Goal: Navigation & Orientation: Find specific page/section

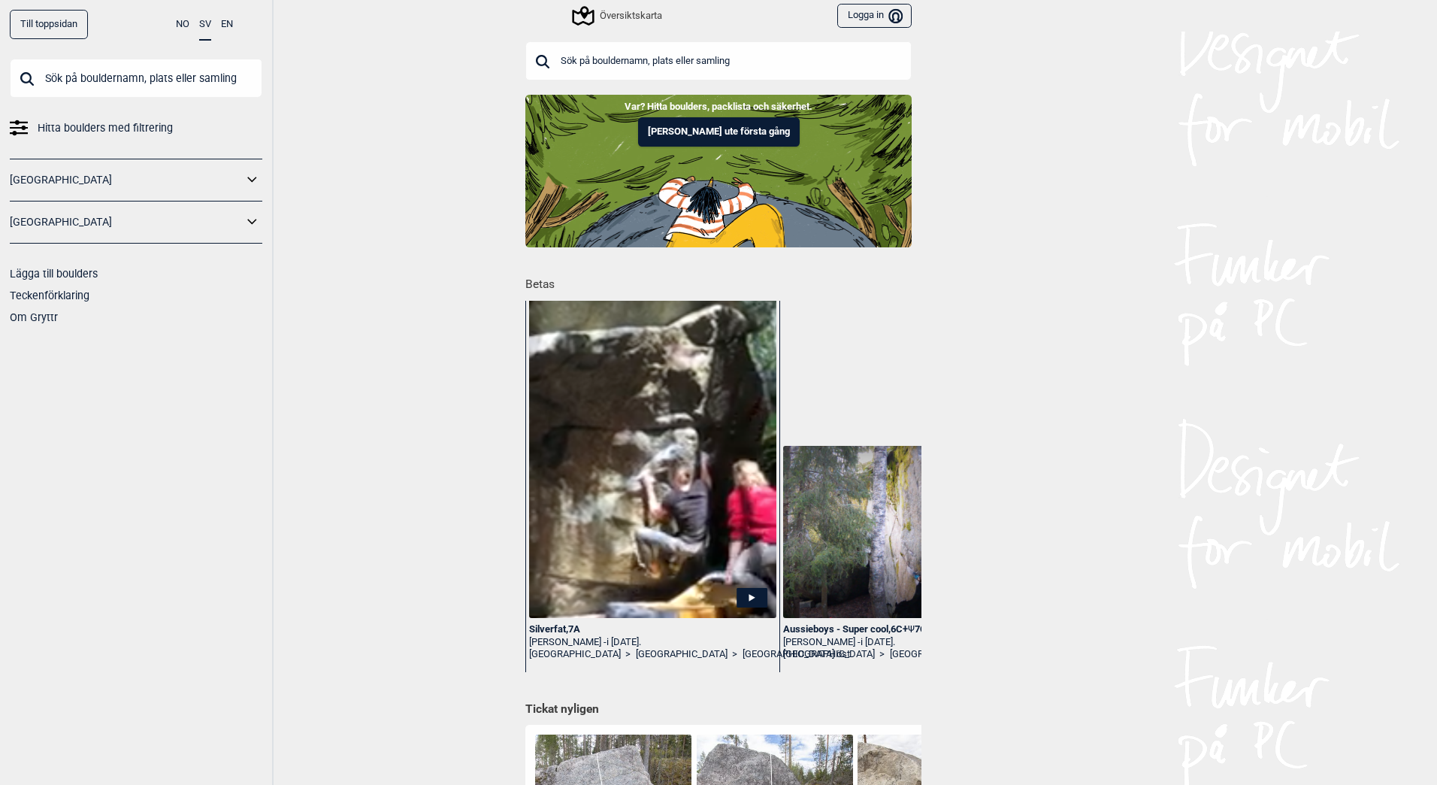
click at [250, 229] on icon at bounding box center [253, 222] width 20 height 22
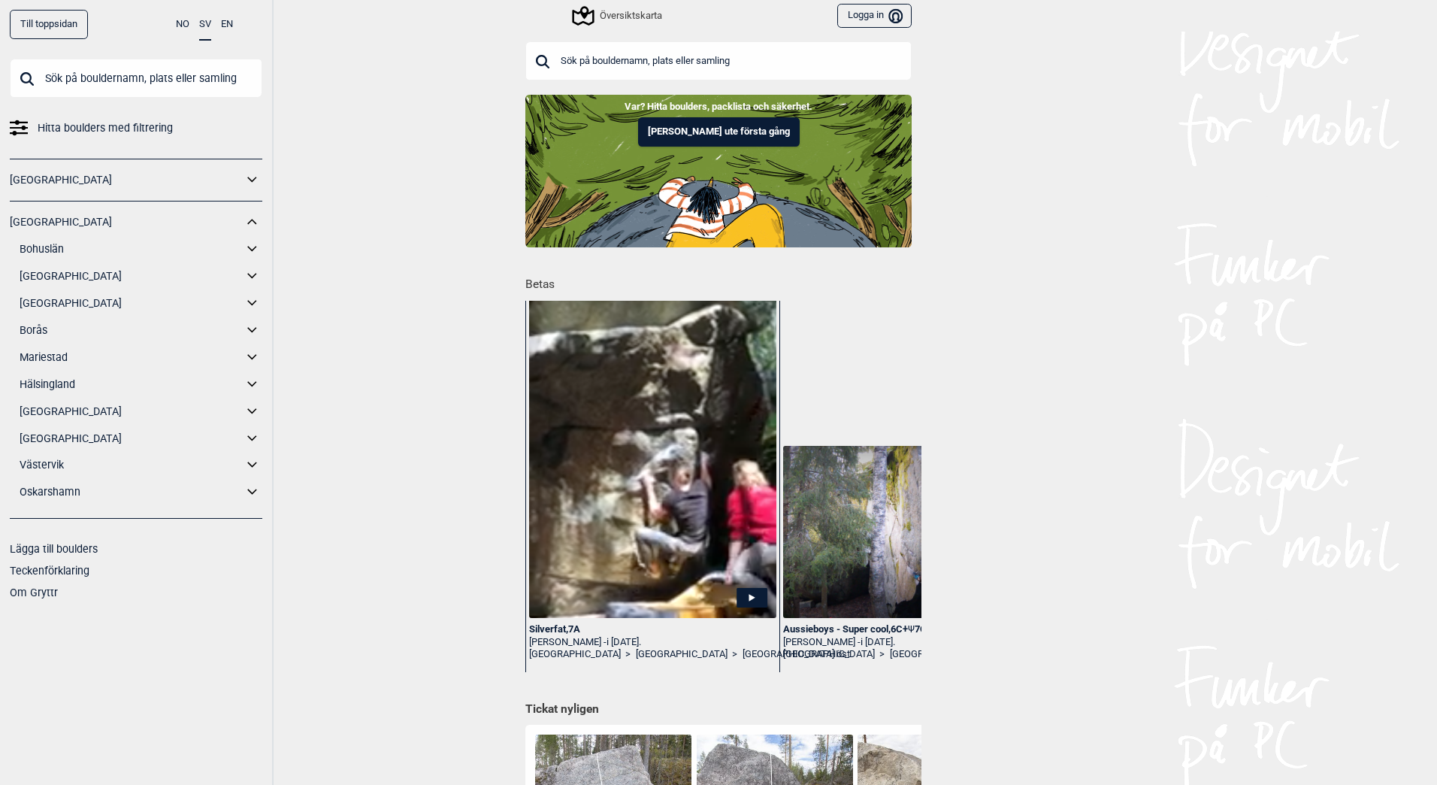
click at [250, 250] on icon at bounding box center [253, 249] width 20 height 22
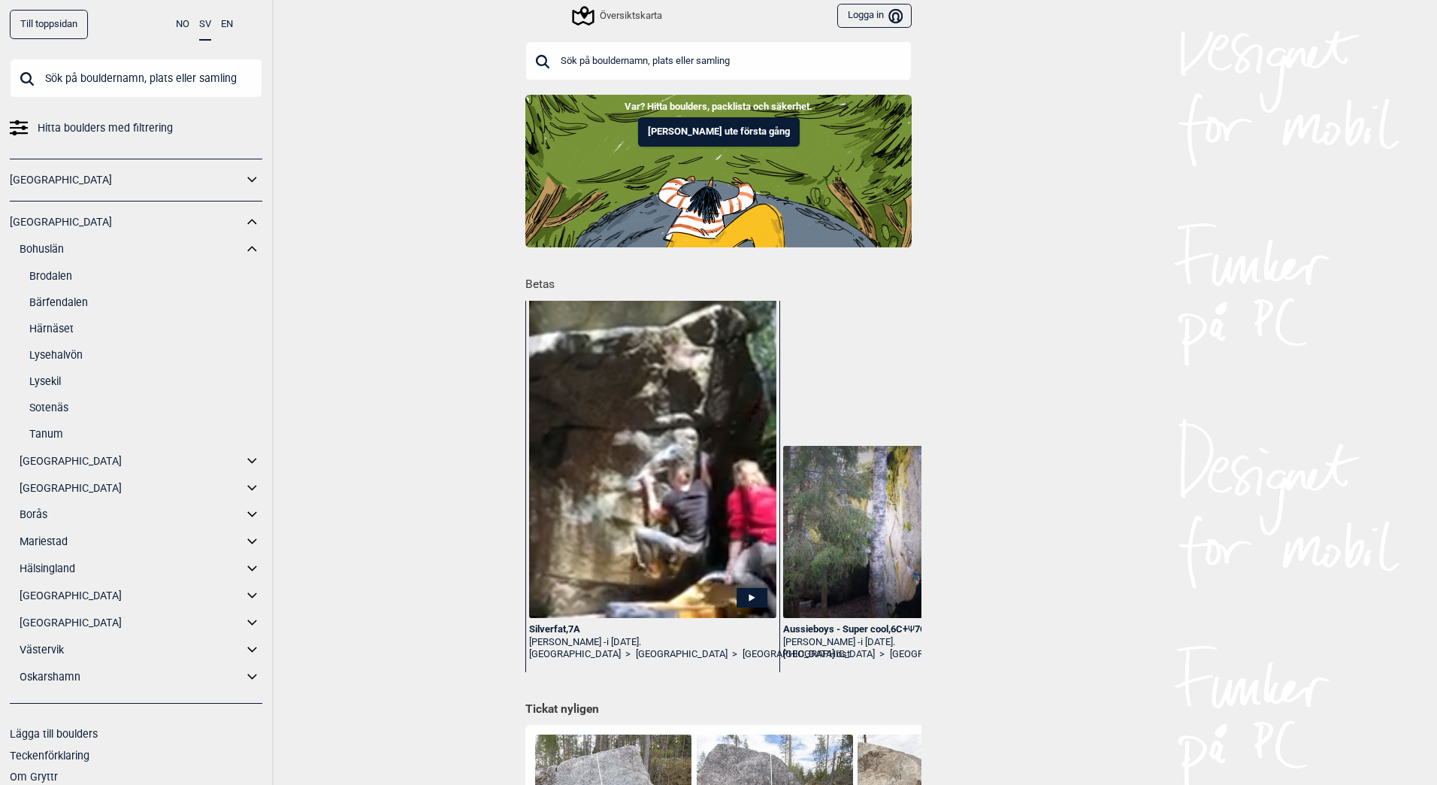
click at [57, 326] on link "Härnäset" at bounding box center [145, 329] width 233 height 22
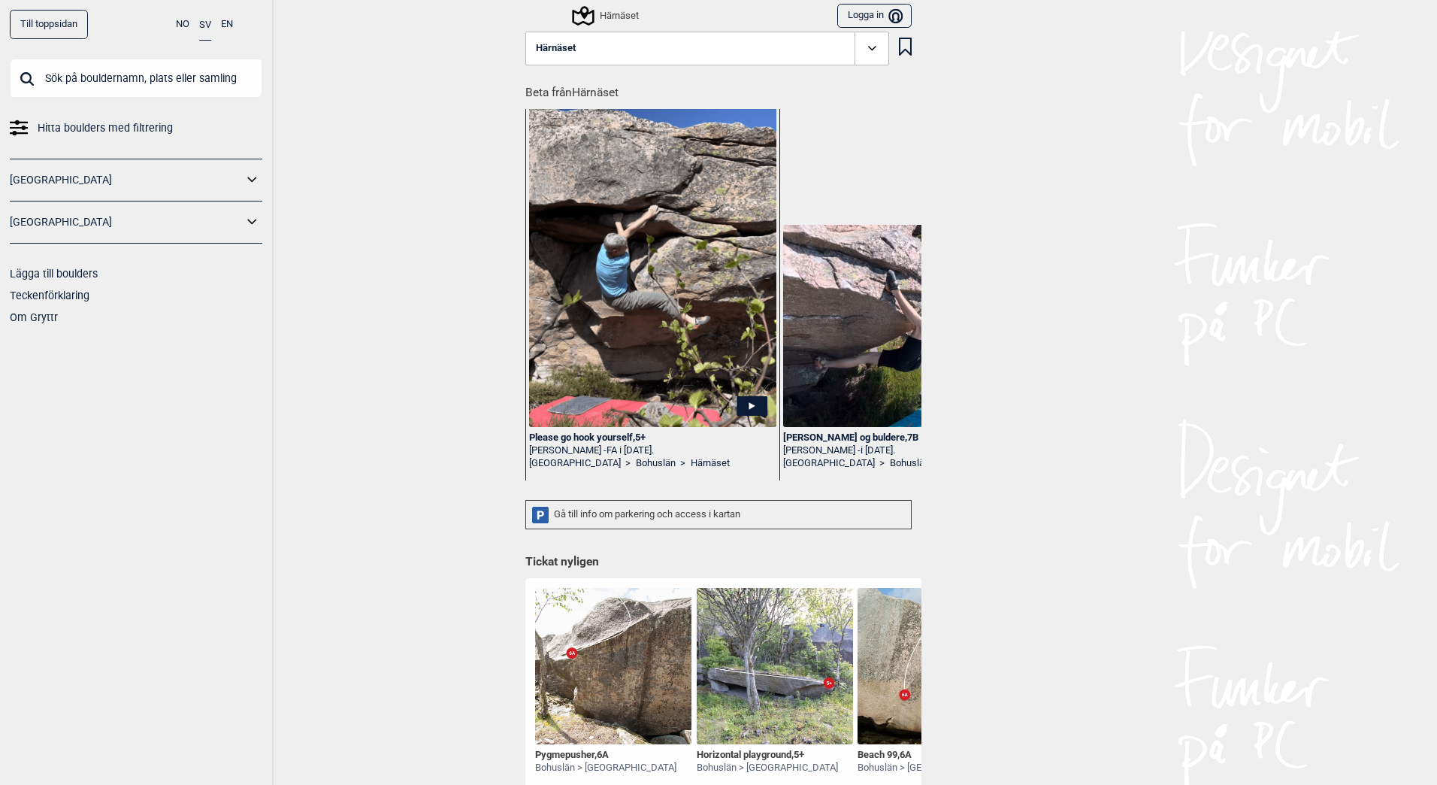
click at [864, 53] on icon at bounding box center [872, 48] width 17 height 17
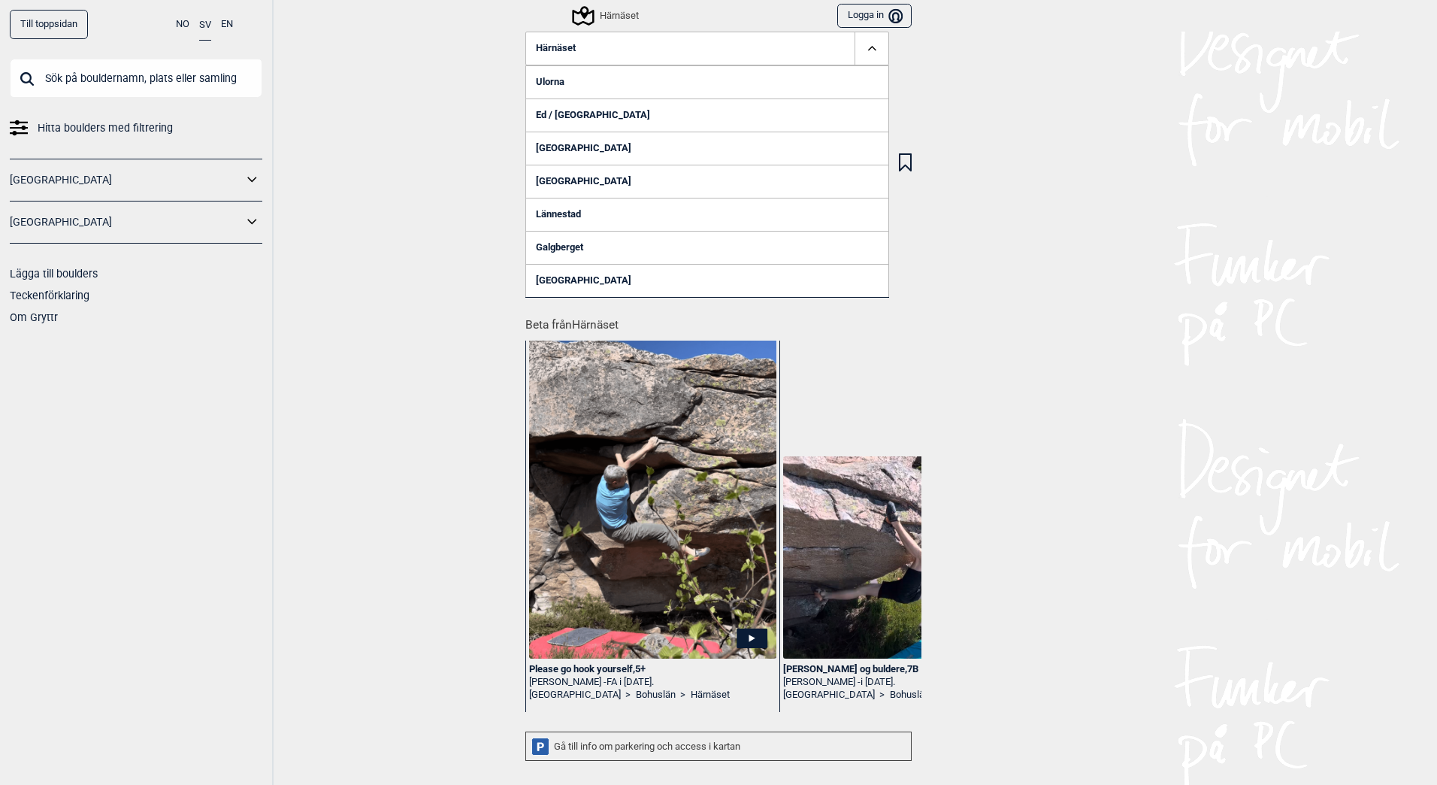
click at [551, 283] on link "[GEOGRAPHIC_DATA]" at bounding box center [707, 280] width 364 height 33
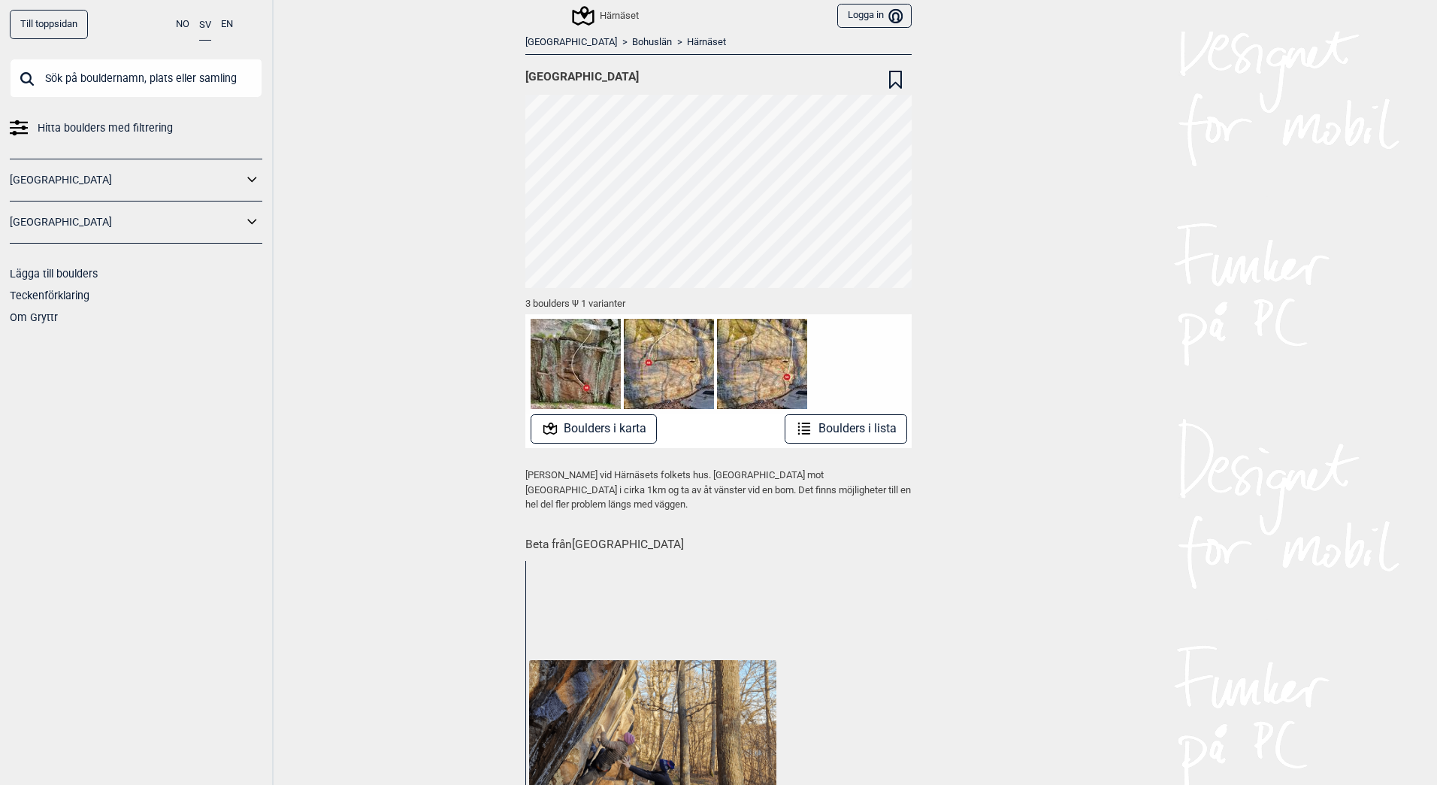
click at [687, 42] on link "Härnäset" at bounding box center [706, 42] width 39 height 13
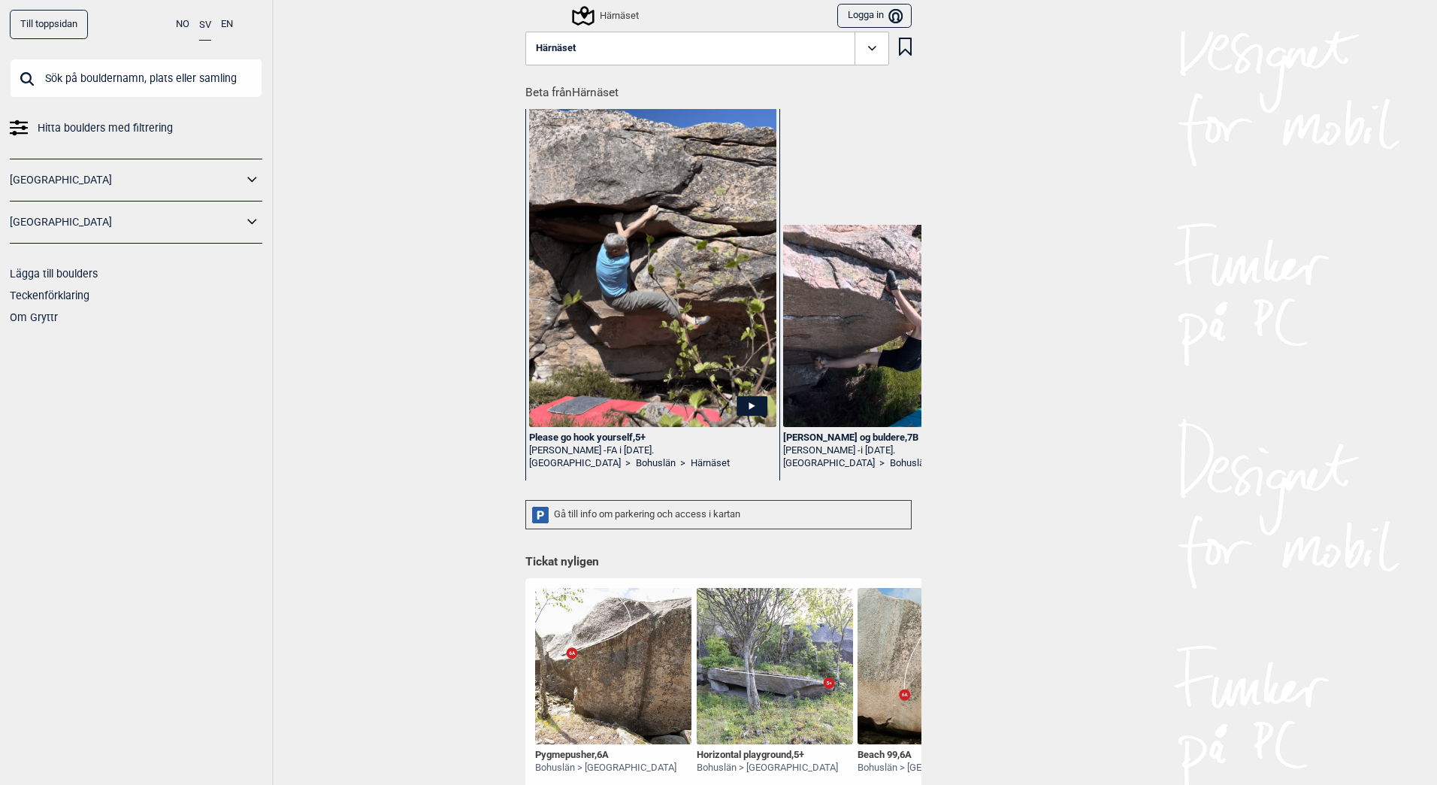
click at [592, 95] on h1 "Beta från [GEOGRAPHIC_DATA]" at bounding box center [723, 88] width 396 height 26
click at [873, 44] on icon at bounding box center [872, 48] width 17 height 17
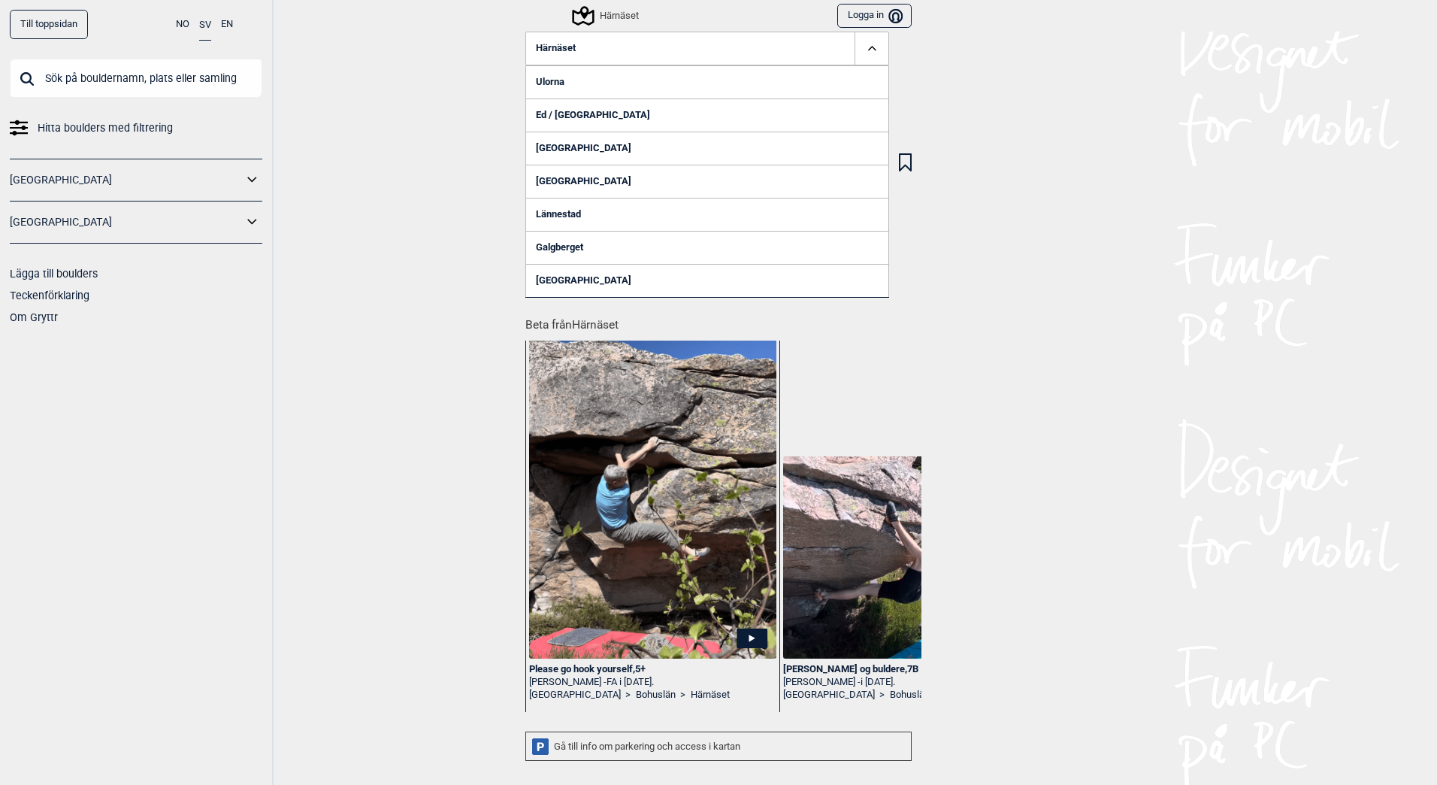
drag, startPoint x: 1242, startPoint y: 238, endPoint x: 1117, endPoint y: 243, distance: 125.6
click at [1242, 239] on div "Till toppsidan NO SV EN Hitta boulders med filtrering [GEOGRAPHIC_DATA] [GEOGRA…" at bounding box center [718, 392] width 1437 height 785
drag, startPoint x: 395, startPoint y: 198, endPoint x: 400, endPoint y: 207, distance: 10.8
click at [395, 199] on div "Till toppsidan NO SV EN Hitta boulders med filtrering [GEOGRAPHIC_DATA] [GEOGRA…" at bounding box center [718, 392] width 1437 height 785
click at [875, 49] on icon at bounding box center [872, 48] width 17 height 17
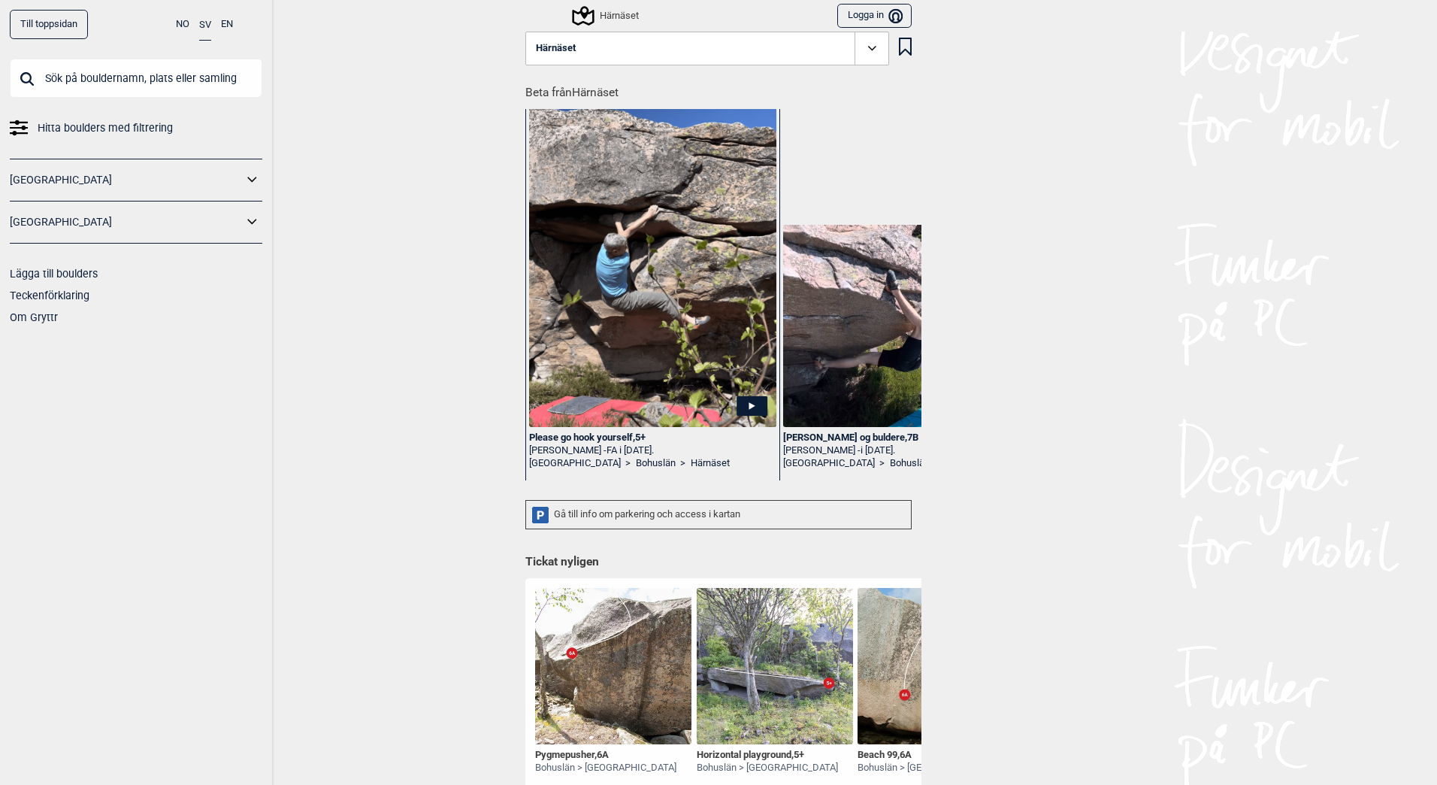
click at [871, 50] on icon at bounding box center [872, 48] width 17 height 17
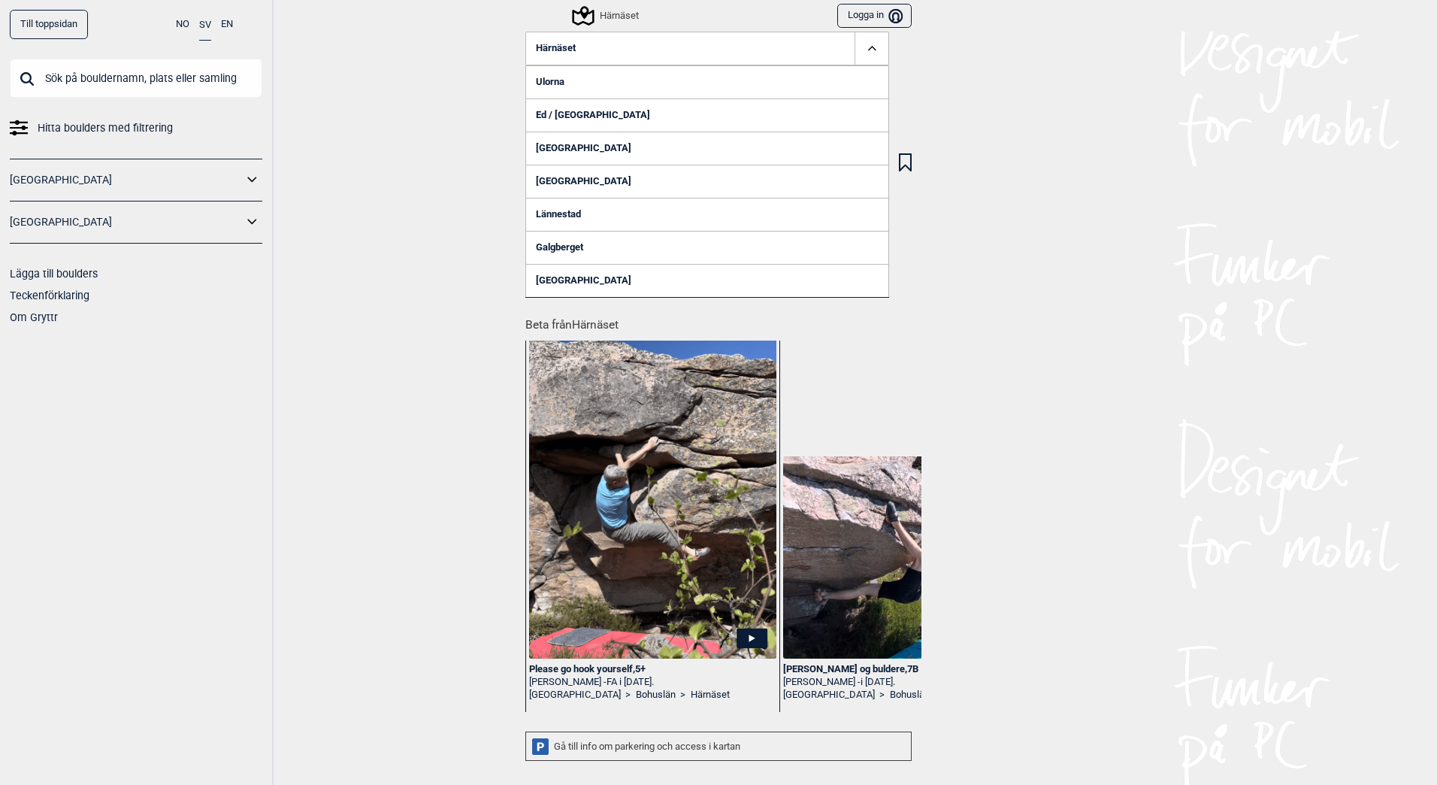
click at [581, 17] on icon at bounding box center [582, 16] width 29 height 29
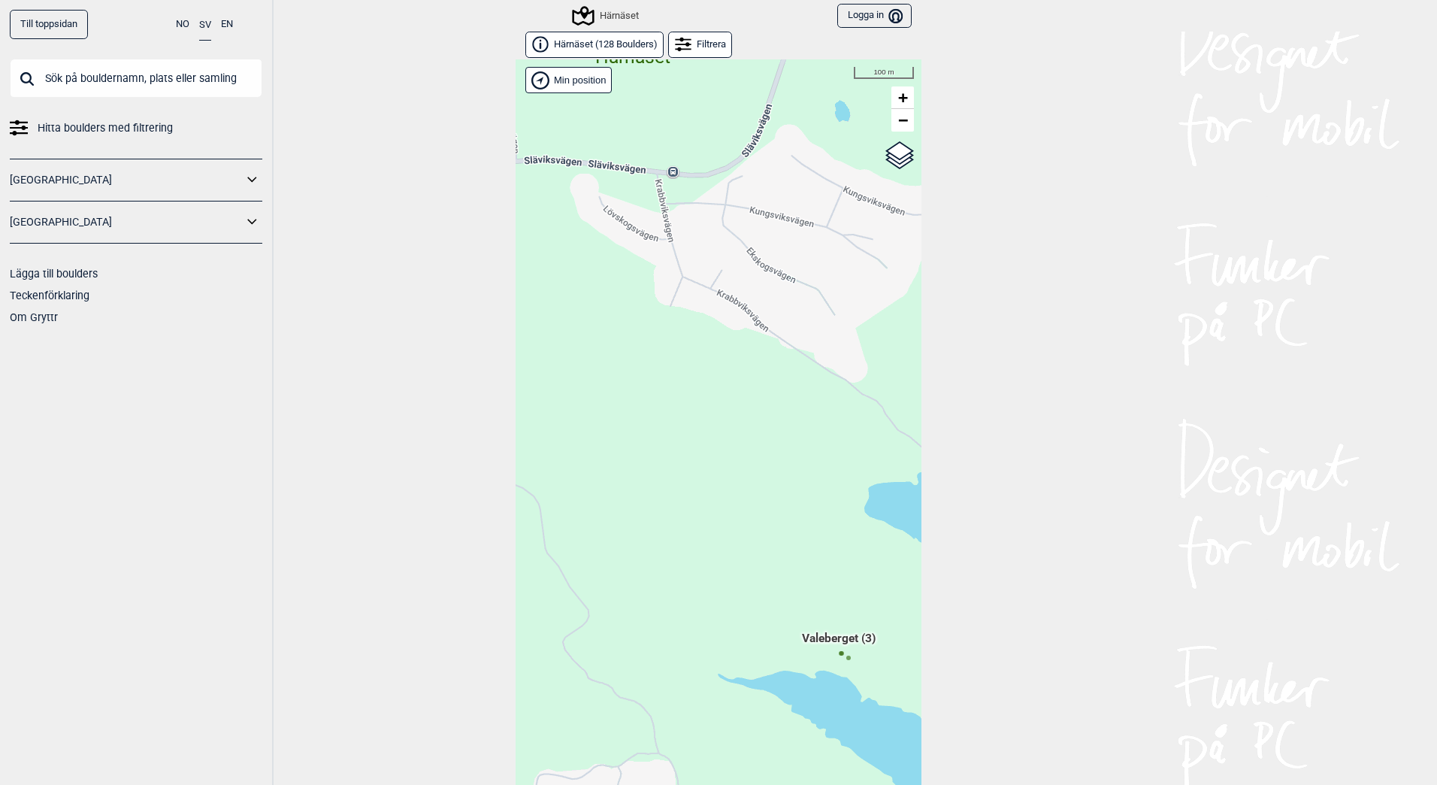
scroll to position [23, 0]
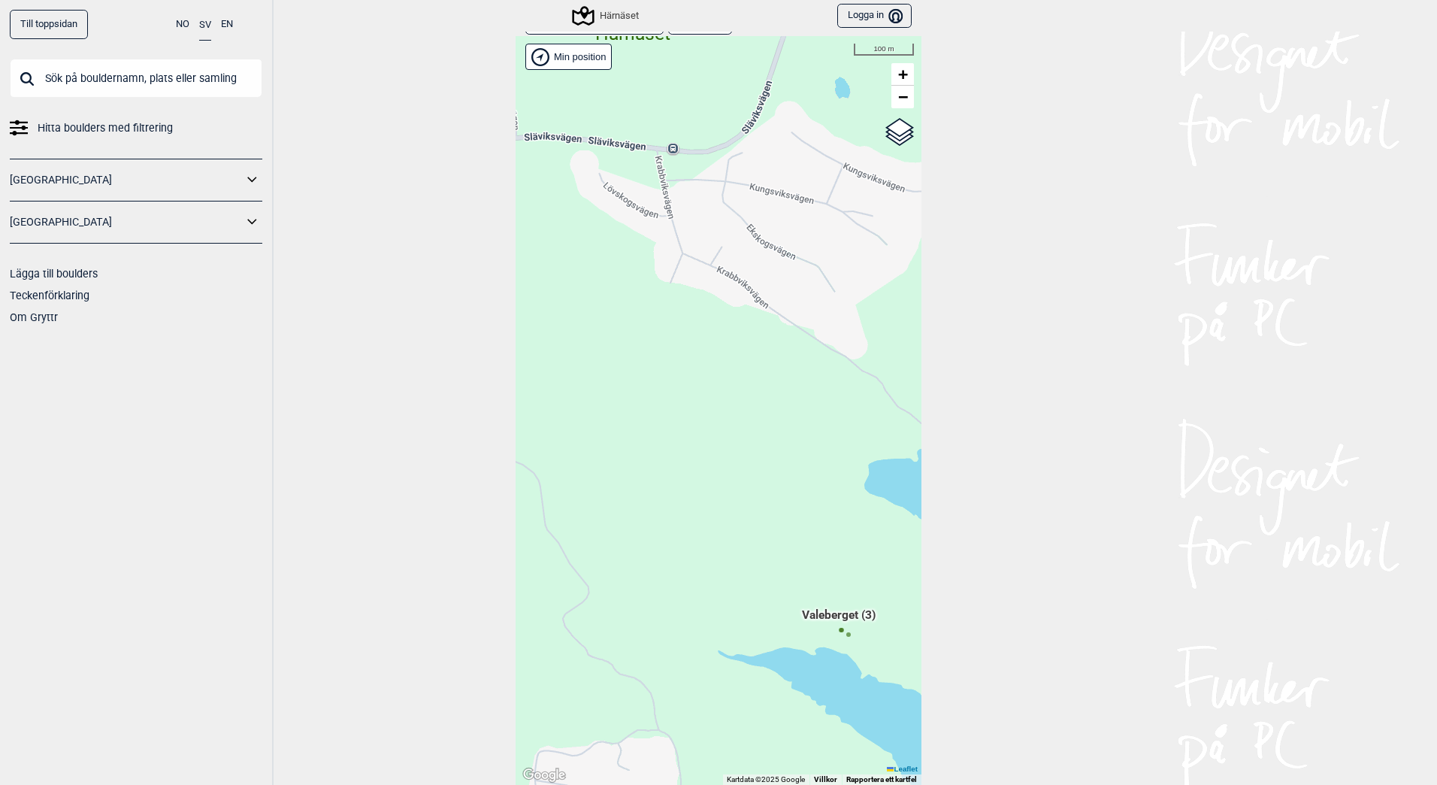
drag, startPoint x: 646, startPoint y: 519, endPoint x: 909, endPoint y: 497, distance: 264.0
click at [909, 497] on div "Hallingdal Gol [PERSON_NAME] Kolomoen [GEOGRAPHIC_DATA] [GEOGRAPHIC_DATA] [GEOG…" at bounding box center [719, 410] width 406 height 749
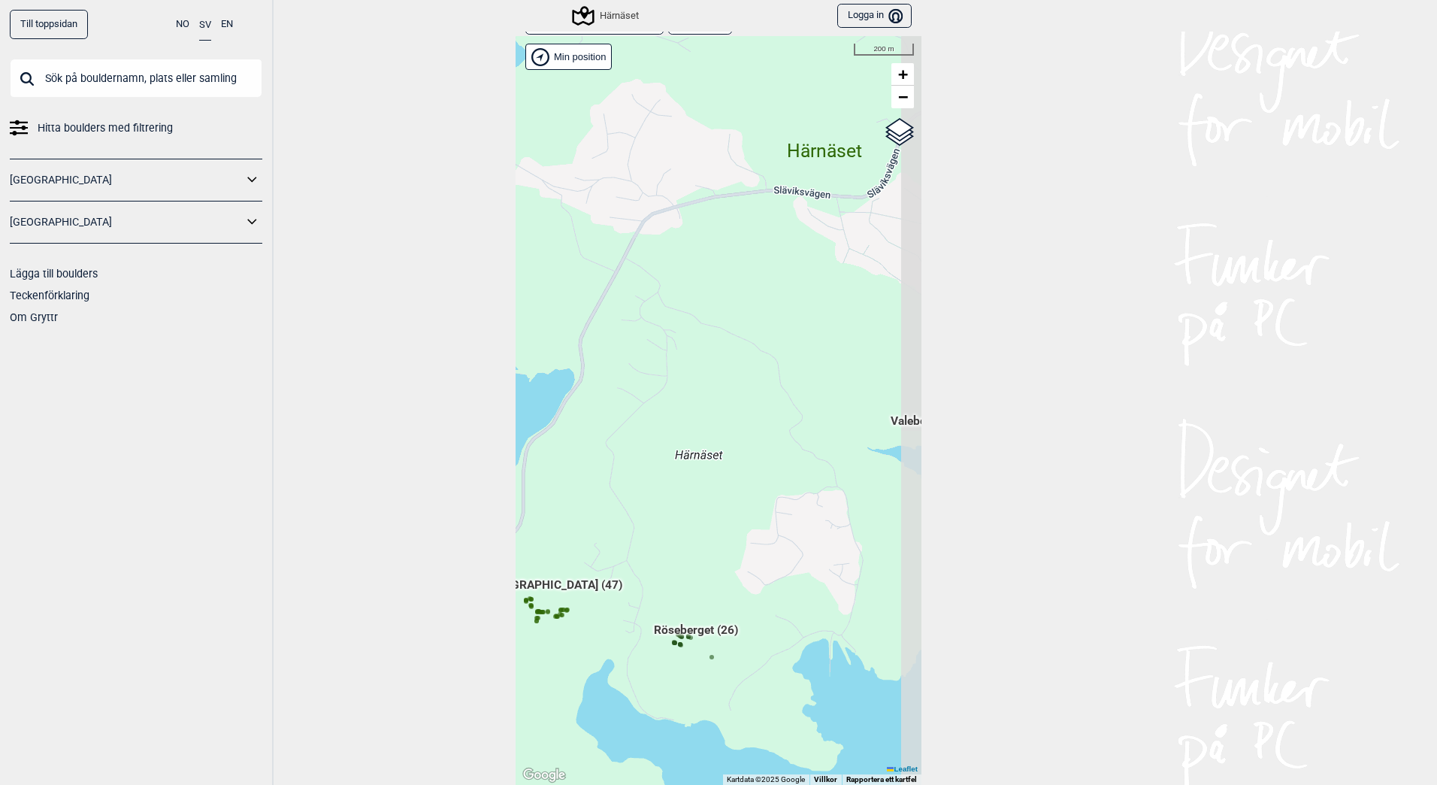
drag, startPoint x: 753, startPoint y: 492, endPoint x: 726, endPoint y: 377, distance: 118.1
click at [728, 377] on div "Hallingdal Gol [PERSON_NAME] Kolomoen [GEOGRAPHIC_DATA] [GEOGRAPHIC_DATA] [GEOG…" at bounding box center [719, 410] width 406 height 749
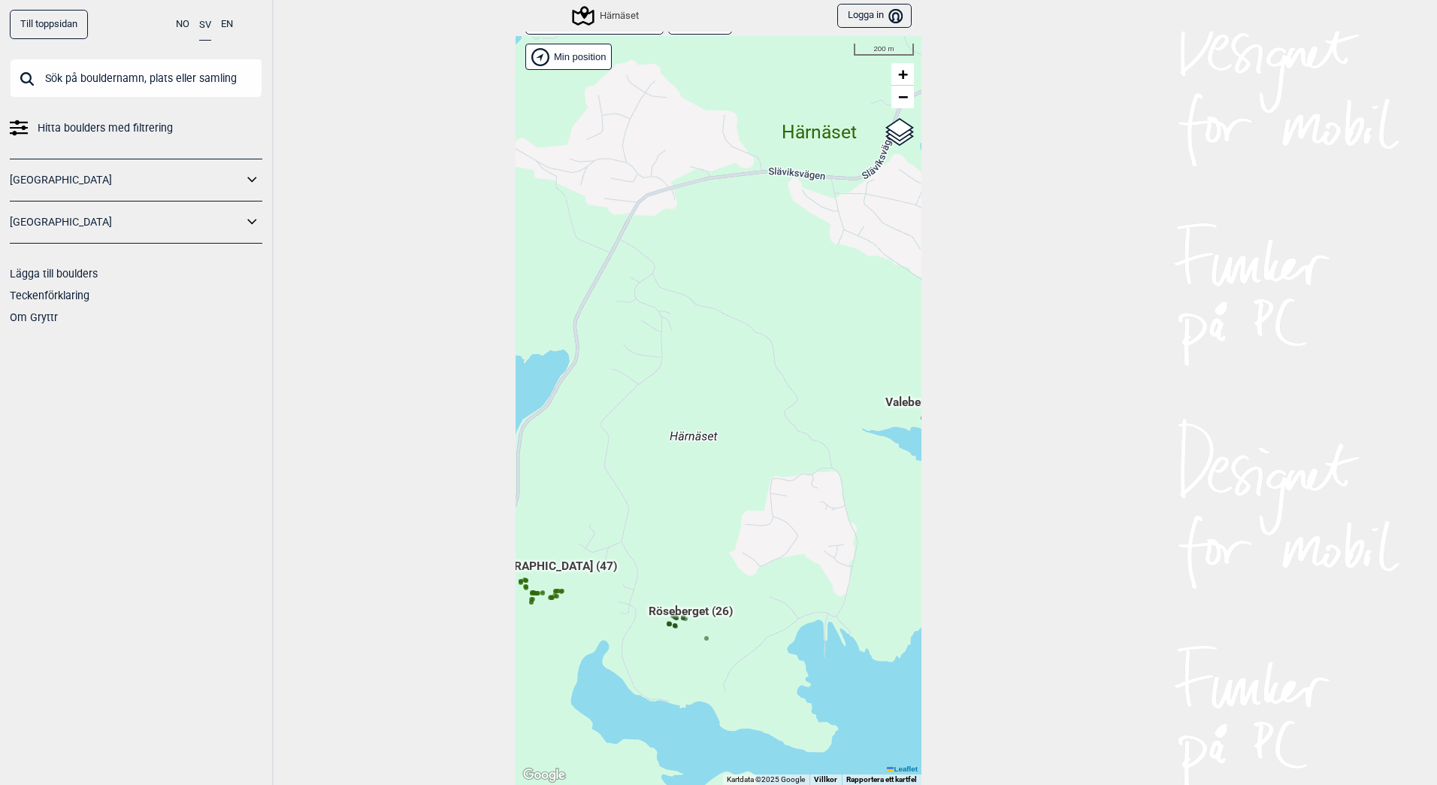
drag, startPoint x: 737, startPoint y: 417, endPoint x: 701, endPoint y: 425, distance: 36.1
click at [701, 425] on div "Hallingdal Gol [PERSON_NAME] Kolomoen [GEOGRAPHIC_DATA] [GEOGRAPHIC_DATA] [GEOG…" at bounding box center [719, 410] width 406 height 749
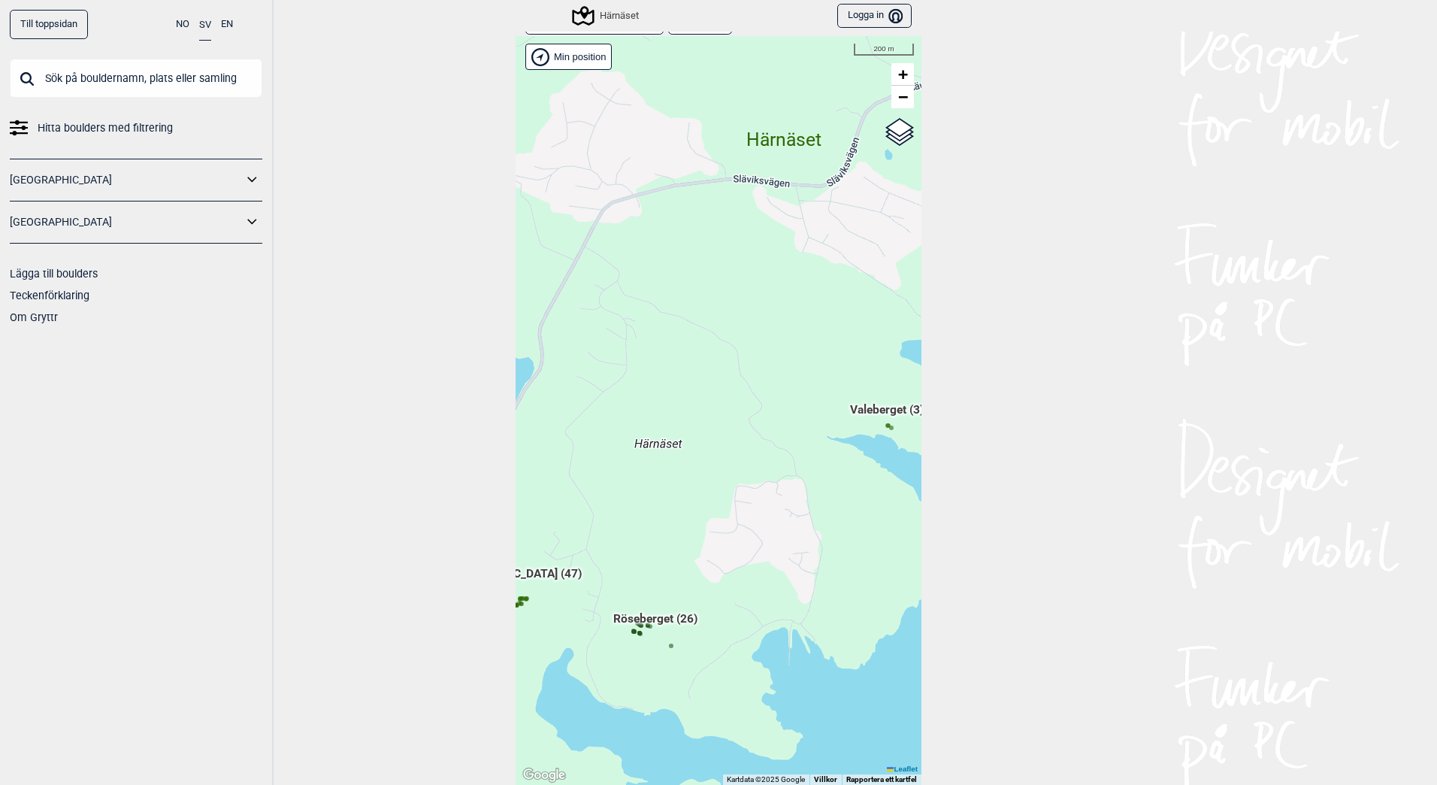
drag, startPoint x: 720, startPoint y: 421, endPoint x: 639, endPoint y: 419, distance: 81.2
click at [639, 419] on div "Hallingdal Gol [PERSON_NAME] Kolomoen [GEOGRAPHIC_DATA] [GEOGRAPHIC_DATA] [GEOG…" at bounding box center [719, 410] width 406 height 749
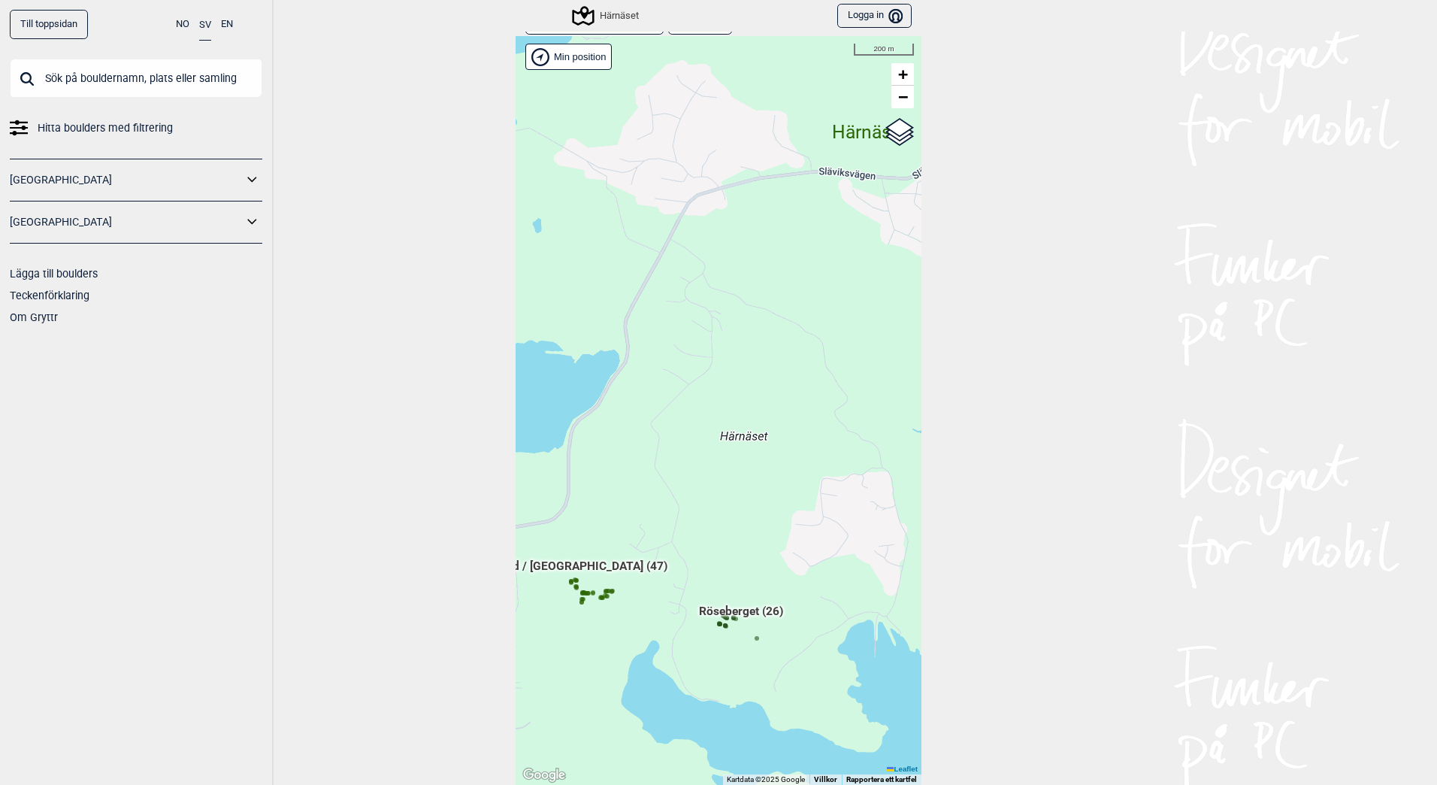
drag, startPoint x: 688, startPoint y: 432, endPoint x: 852, endPoint y: 426, distance: 164.7
click at [852, 426] on div "Hallingdal Gol [PERSON_NAME] Kolomoen [GEOGRAPHIC_DATA] [GEOGRAPHIC_DATA] [GEOG…" at bounding box center [719, 410] width 406 height 749
drag, startPoint x: 719, startPoint y: 498, endPoint x: 713, endPoint y: 412, distance: 85.9
click at [713, 412] on div "Hallingdal Gol [PERSON_NAME] Kolomoen [GEOGRAPHIC_DATA] [GEOGRAPHIC_DATA] [GEOG…" at bounding box center [719, 410] width 406 height 749
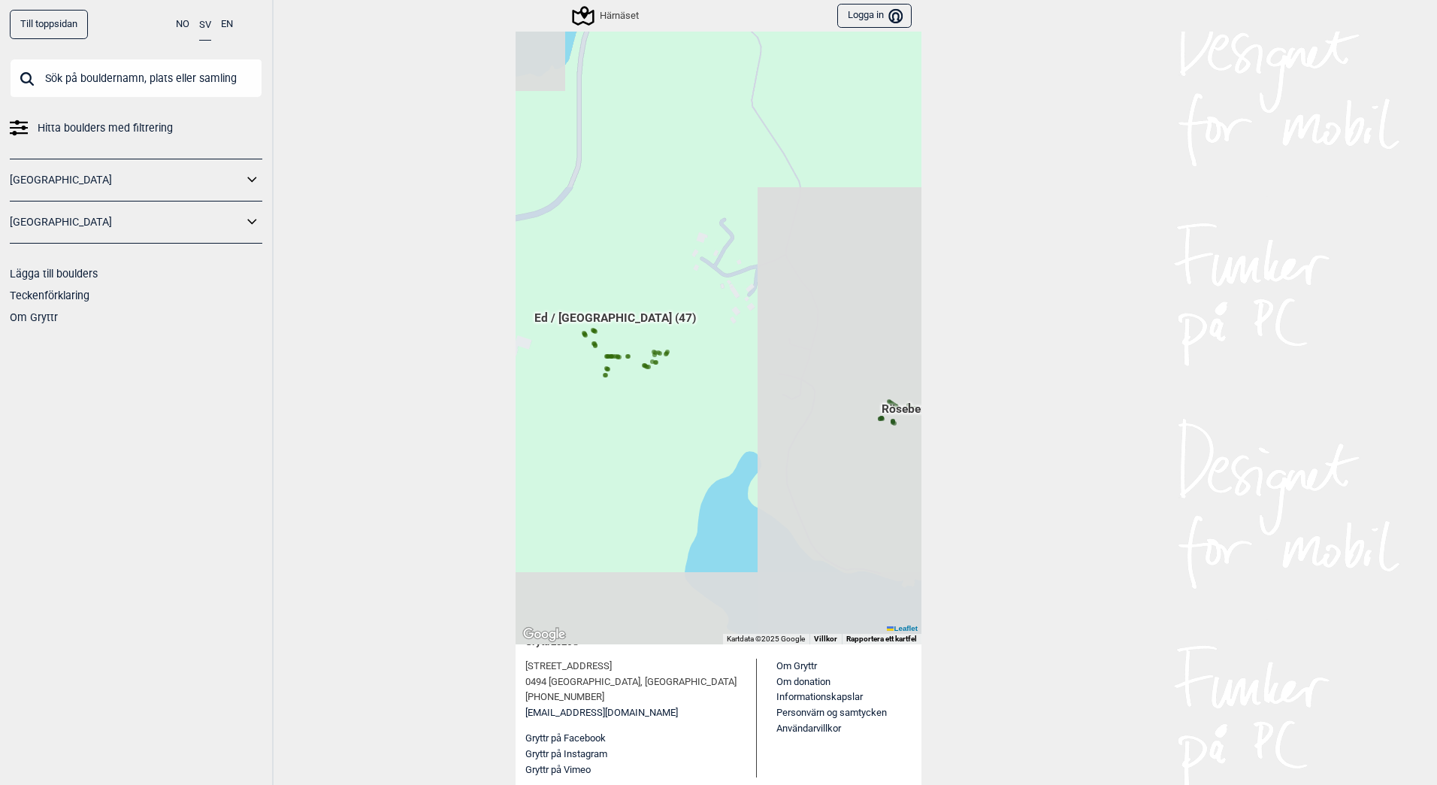
scroll to position [166, 0]
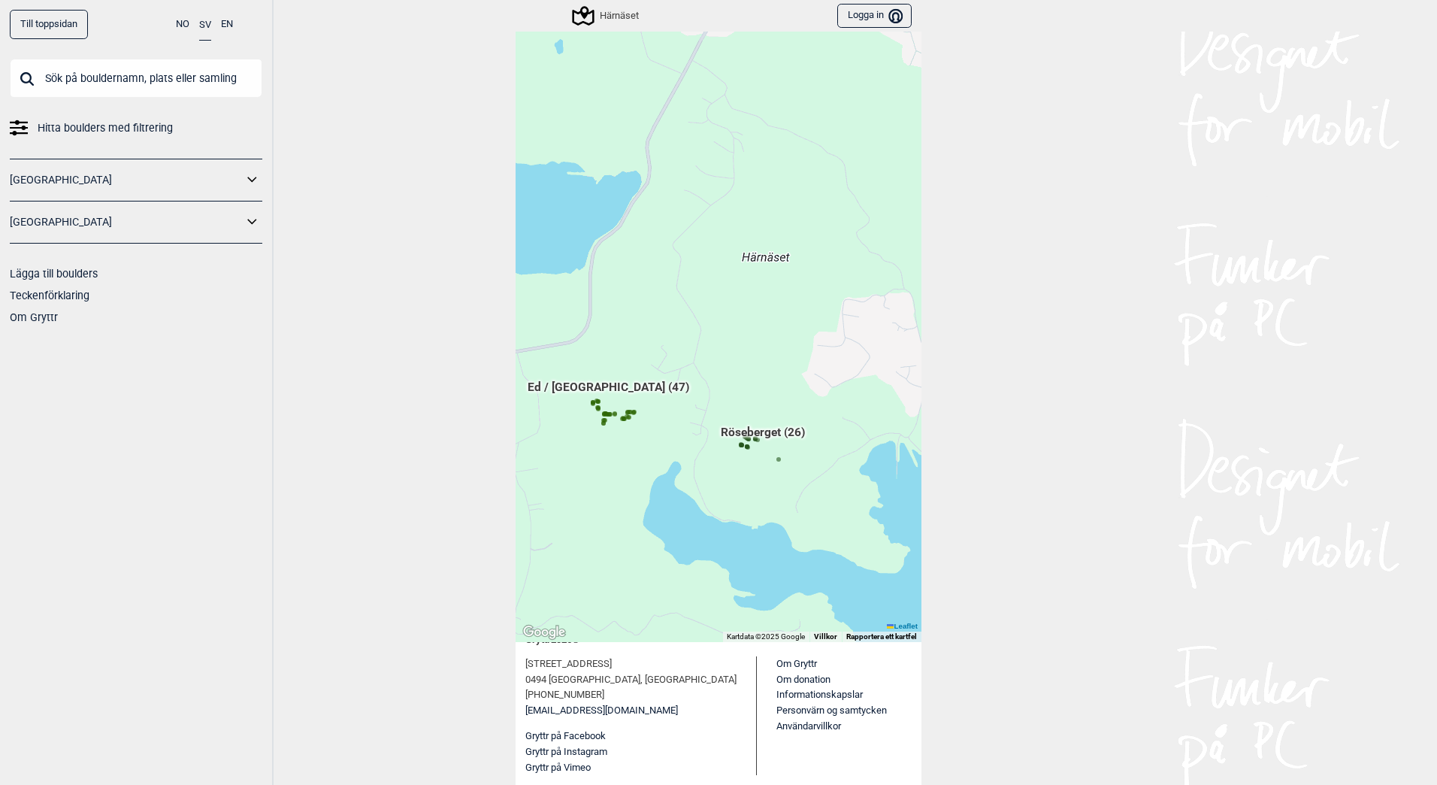
drag, startPoint x: 623, startPoint y: 408, endPoint x: 605, endPoint y: 446, distance: 41.7
click at [605, 446] on div "Hallingdal Gol [PERSON_NAME] Kolomoen [GEOGRAPHIC_DATA] [GEOGRAPHIC_DATA] [GEOG…" at bounding box center [719, 267] width 406 height 749
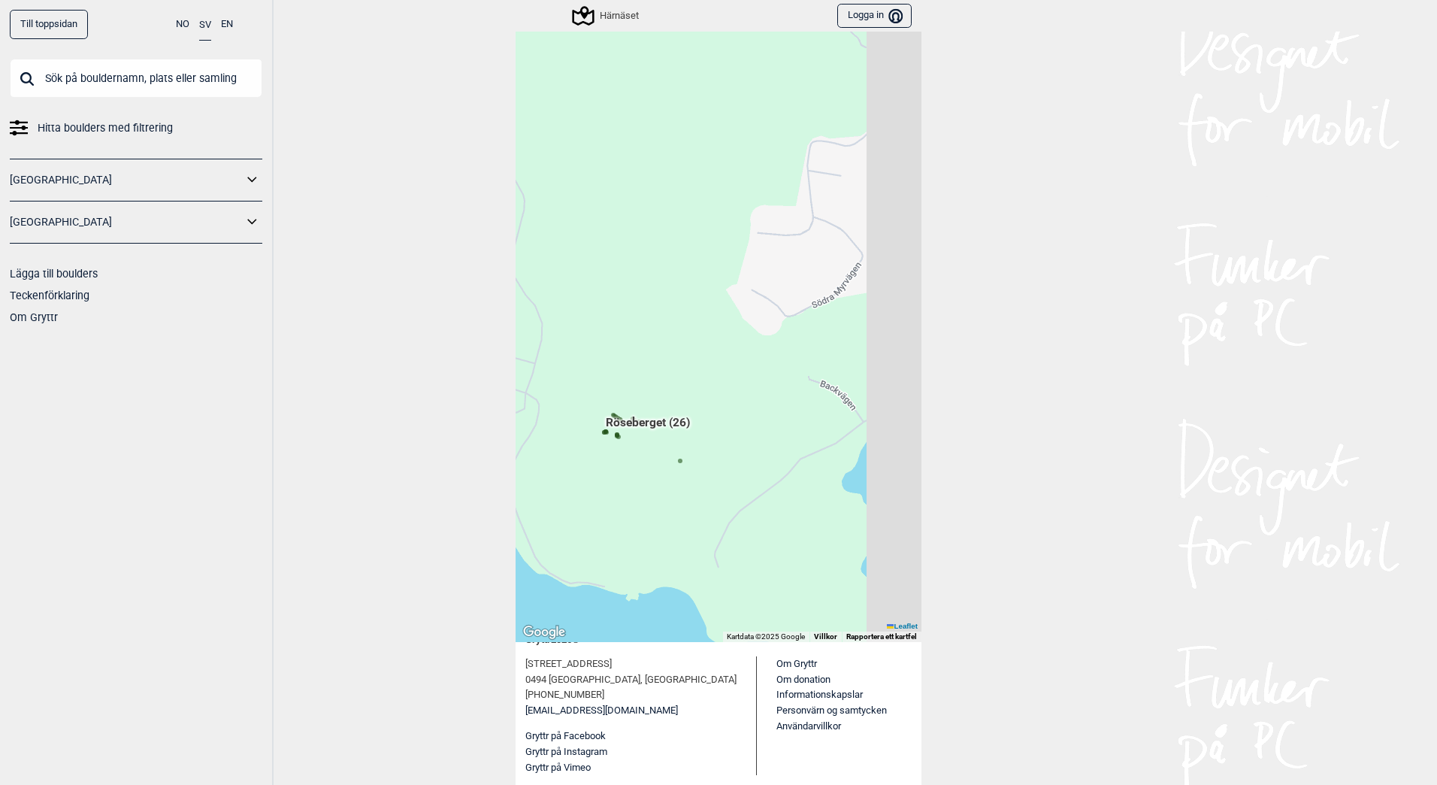
drag, startPoint x: 768, startPoint y: 428, endPoint x: 481, endPoint y: 419, distance: 287.3
click at [481, 419] on div "Till toppsidan NO SV EN Hitta boulders med filtrering [GEOGRAPHIC_DATA] [GEOGRA…" at bounding box center [718, 392] width 1437 height 785
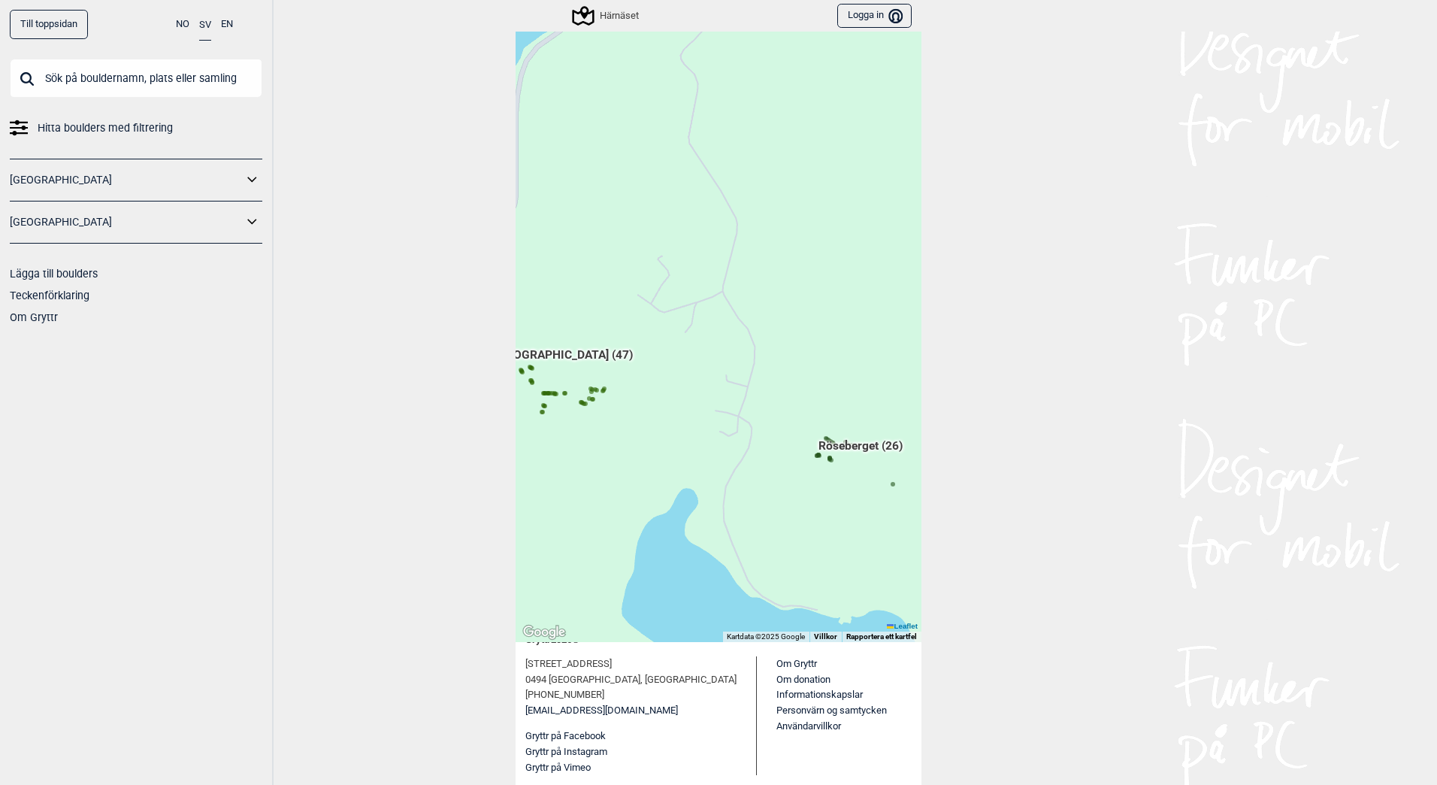
drag, startPoint x: 640, startPoint y: 456, endPoint x: 698, endPoint y: 335, distance: 133.8
click at [698, 335] on div "Hallingdal Gol [PERSON_NAME] Kolomoen [GEOGRAPHIC_DATA] [GEOGRAPHIC_DATA] [GEOG…" at bounding box center [719, 267] width 406 height 749
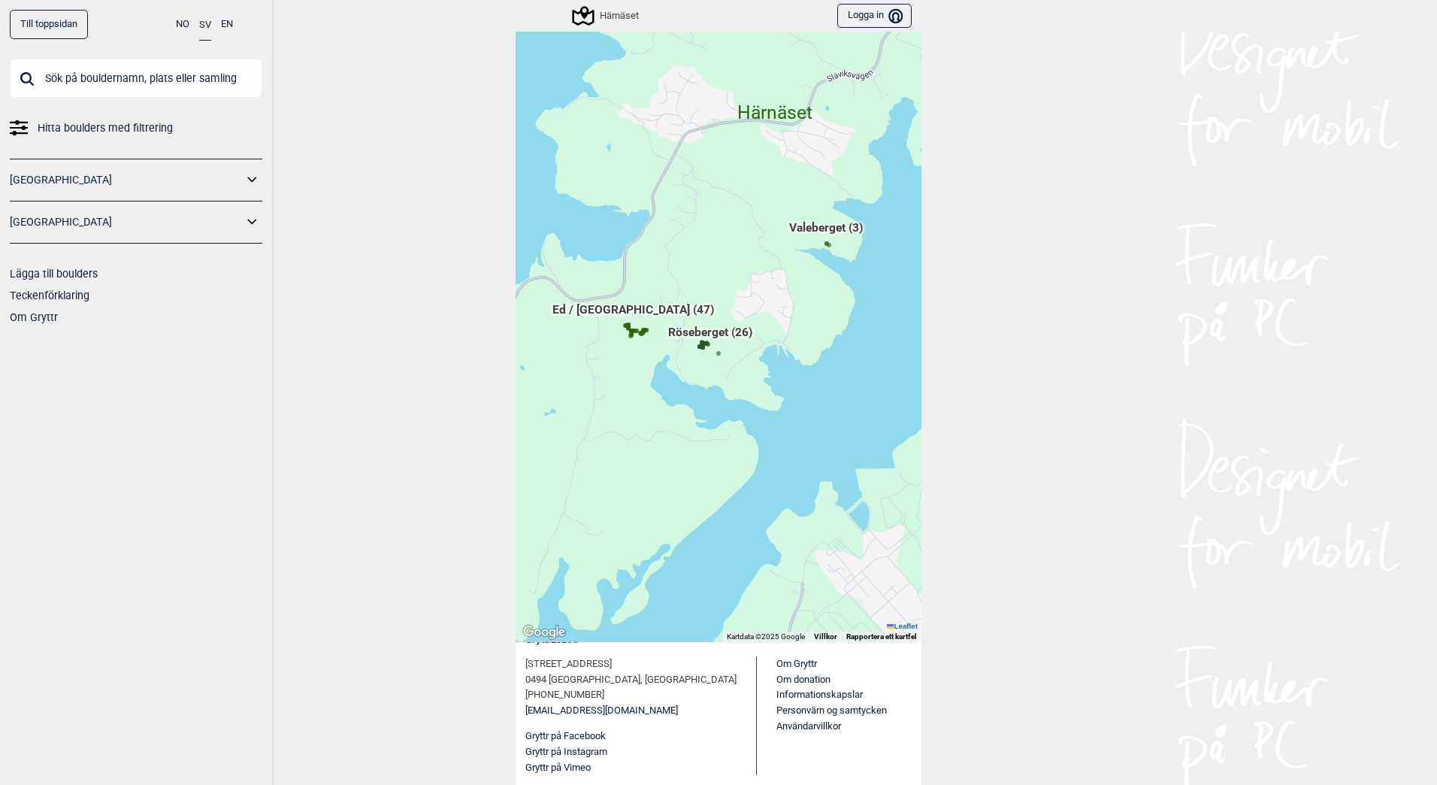
drag, startPoint x: 735, startPoint y: 405, endPoint x: 722, endPoint y: 405, distance: 12.8
click at [728, 405] on div "Hallingdal Gol [PERSON_NAME] Kolomoen [GEOGRAPHIC_DATA] [GEOGRAPHIC_DATA] [GEOG…" at bounding box center [719, 267] width 406 height 749
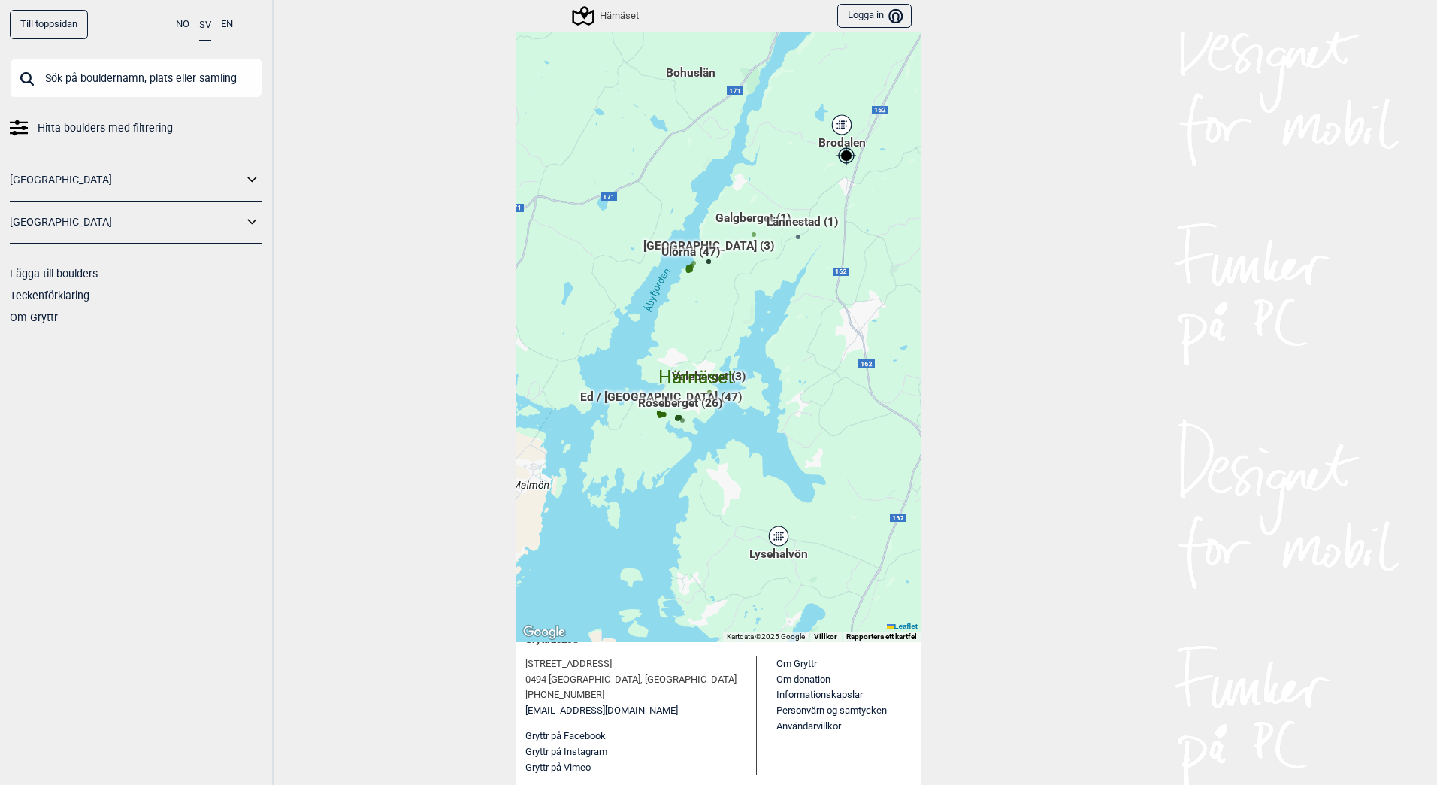
drag, startPoint x: 734, startPoint y: 271, endPoint x: 701, endPoint y: 388, distance: 121.1
click at [701, 388] on div "Hallingdal Gol [PERSON_NAME] Kolomoen [GEOGRAPHIC_DATA] [GEOGRAPHIC_DATA] [GEOG…" at bounding box center [719, 267] width 406 height 749
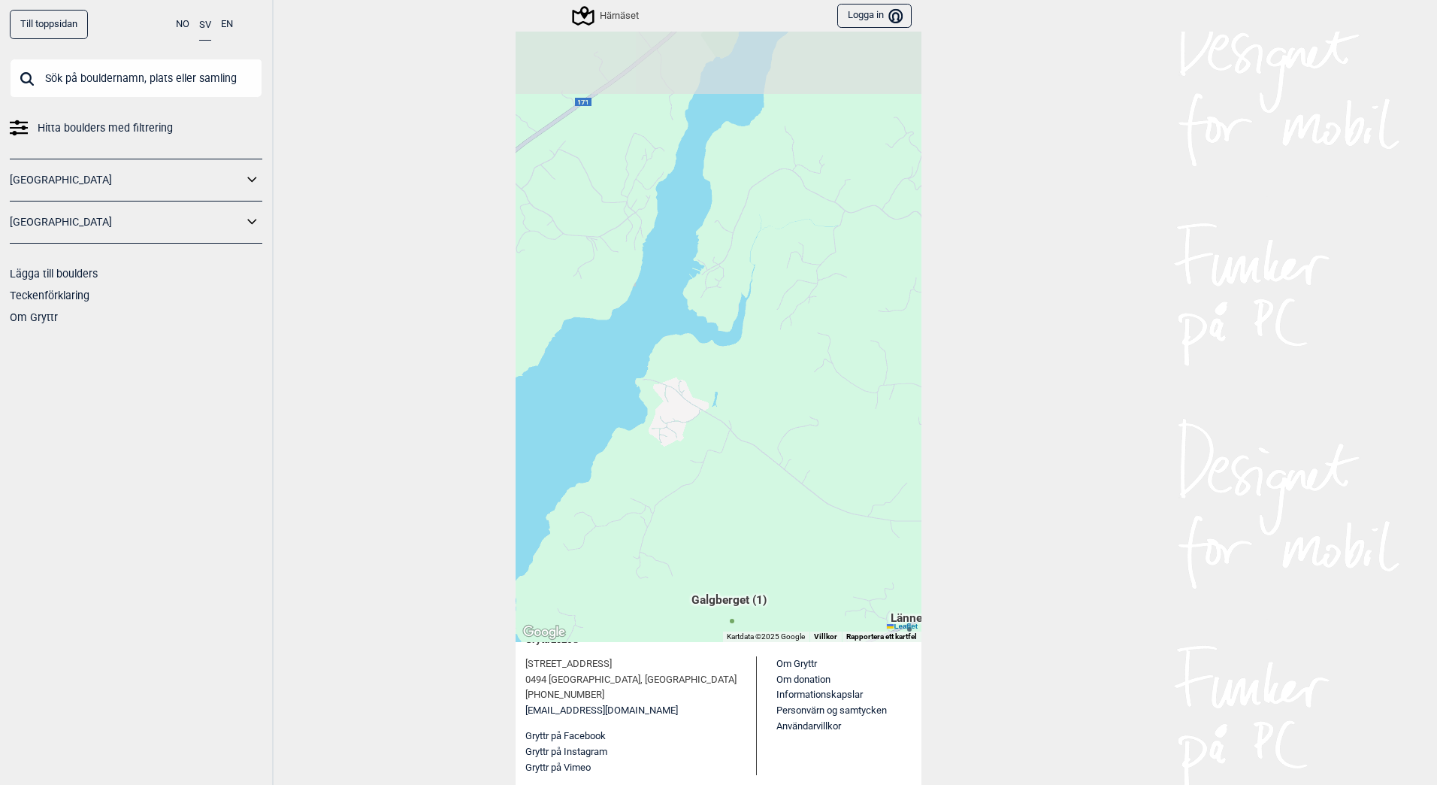
drag, startPoint x: 794, startPoint y: 369, endPoint x: 719, endPoint y: 670, distance: 309.7
click at [719, 618] on main "Härnäset ( 128 Boulders ) [GEOGRAPHIC_DATA] Gol [PERSON_NAME] Kolomoen [GEOGRAP…" at bounding box center [719, 241] width 406 height 752
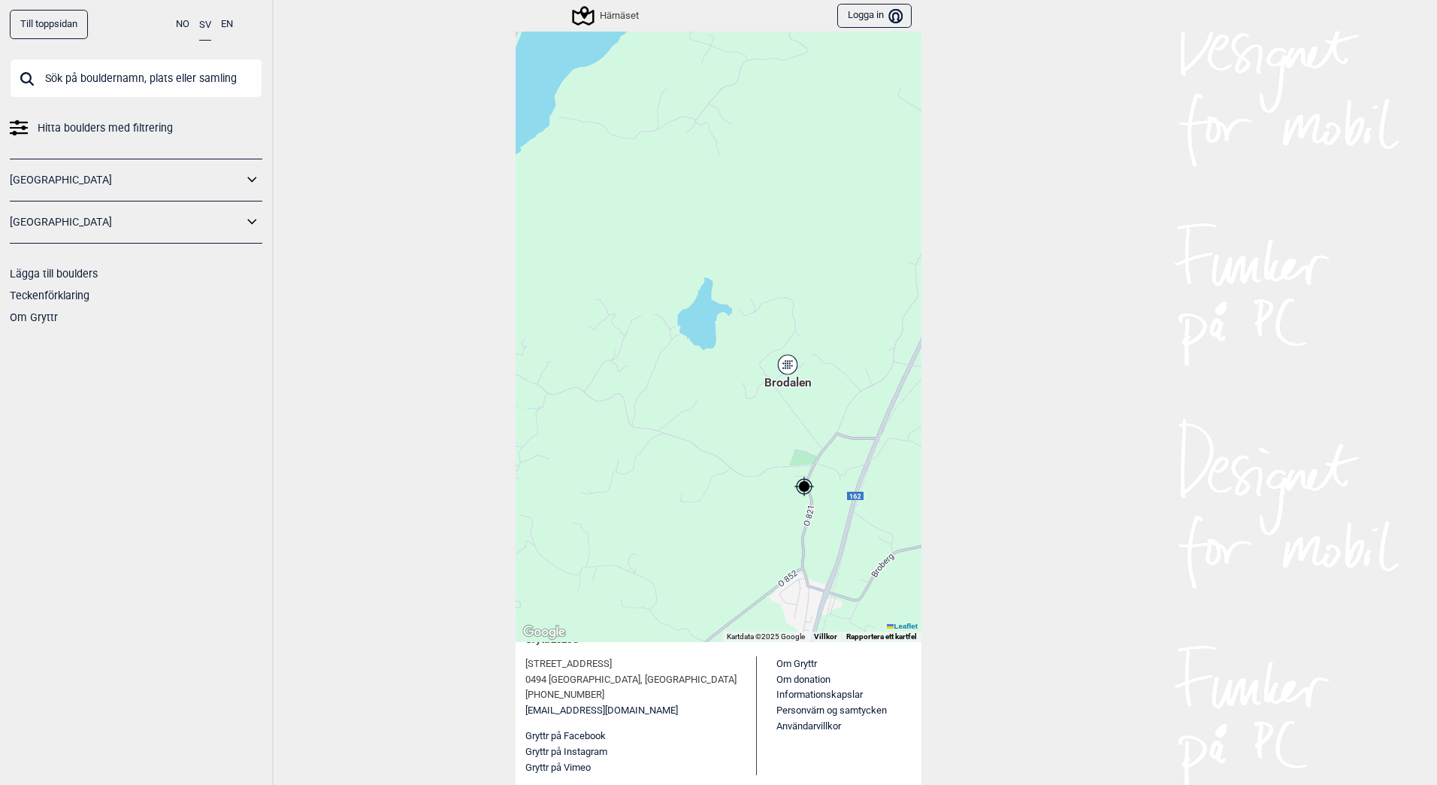
click at [784, 368] on div "Brodalen" at bounding box center [787, 364] width 9 height 9
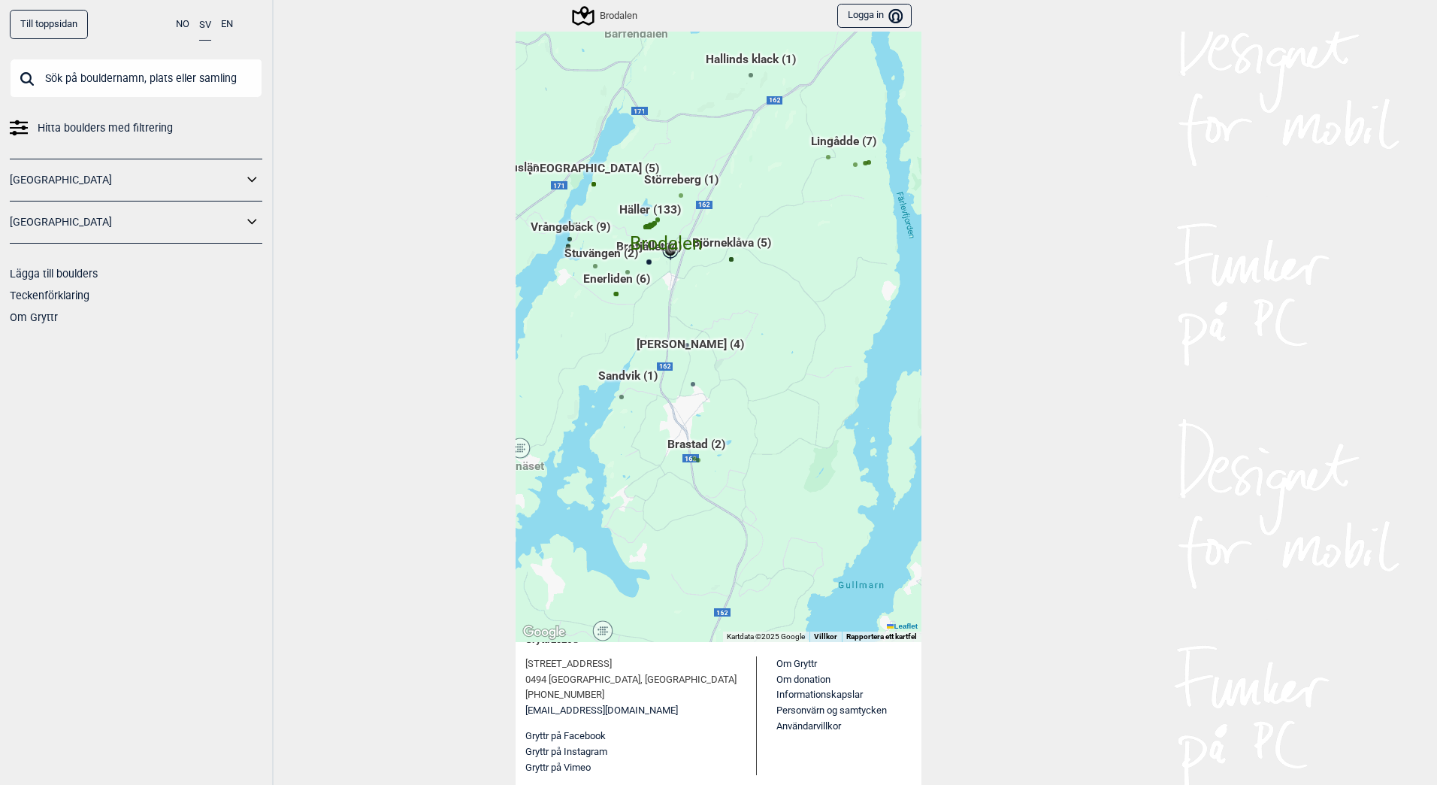
click at [212, 231] on link "[GEOGRAPHIC_DATA]" at bounding box center [126, 222] width 233 height 22
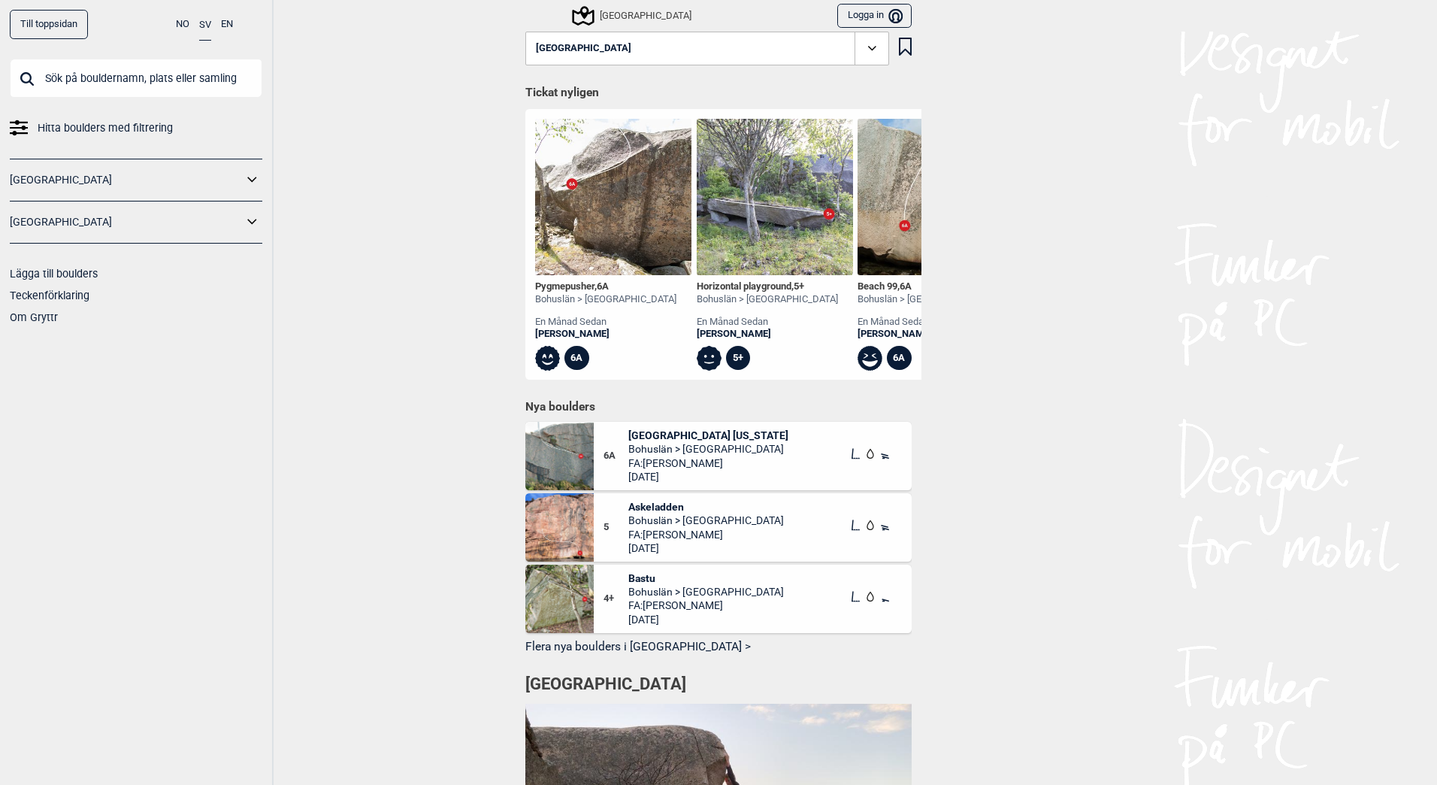
click at [864, 47] on icon at bounding box center [872, 48] width 17 height 17
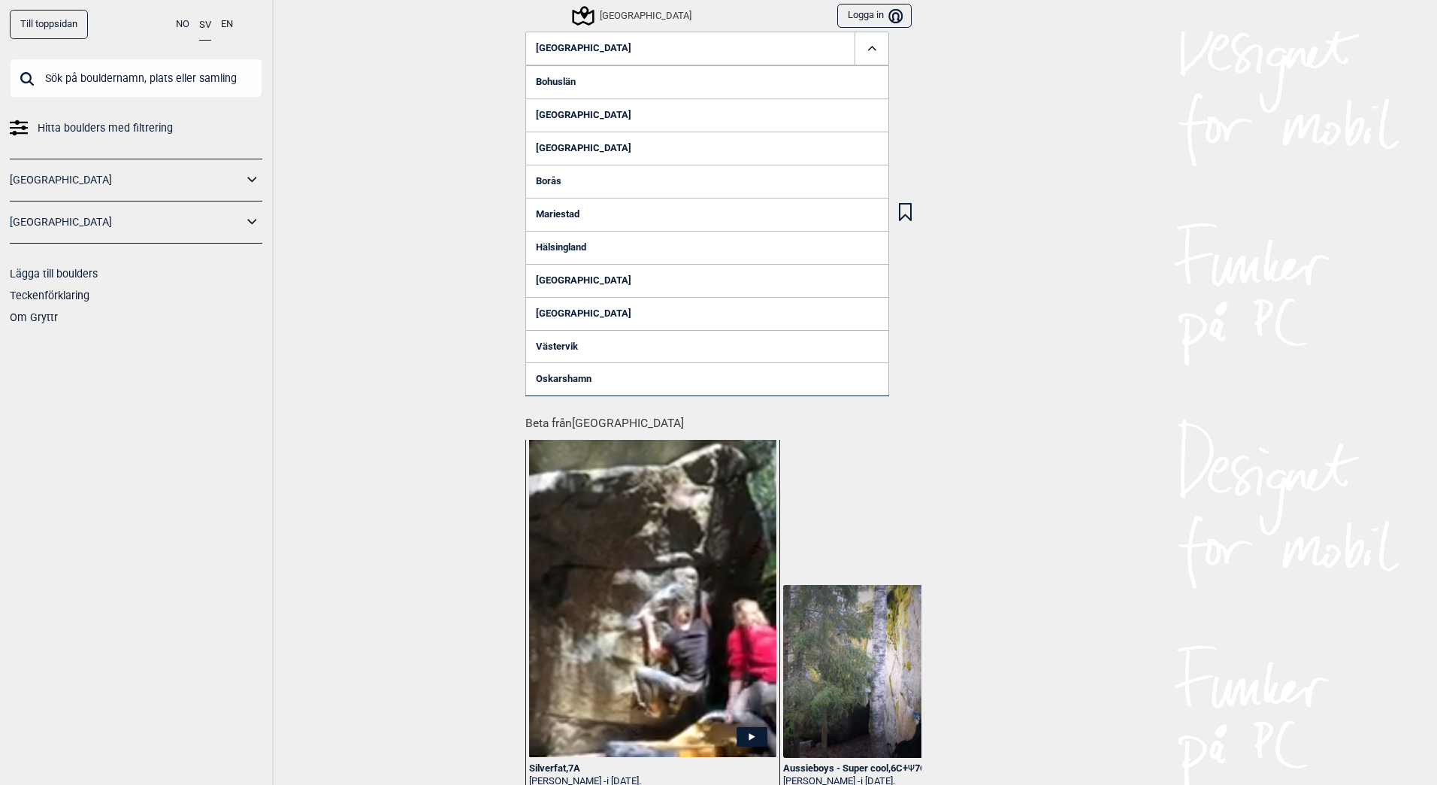
click at [560, 84] on link "Bohuslän" at bounding box center [707, 81] width 364 height 33
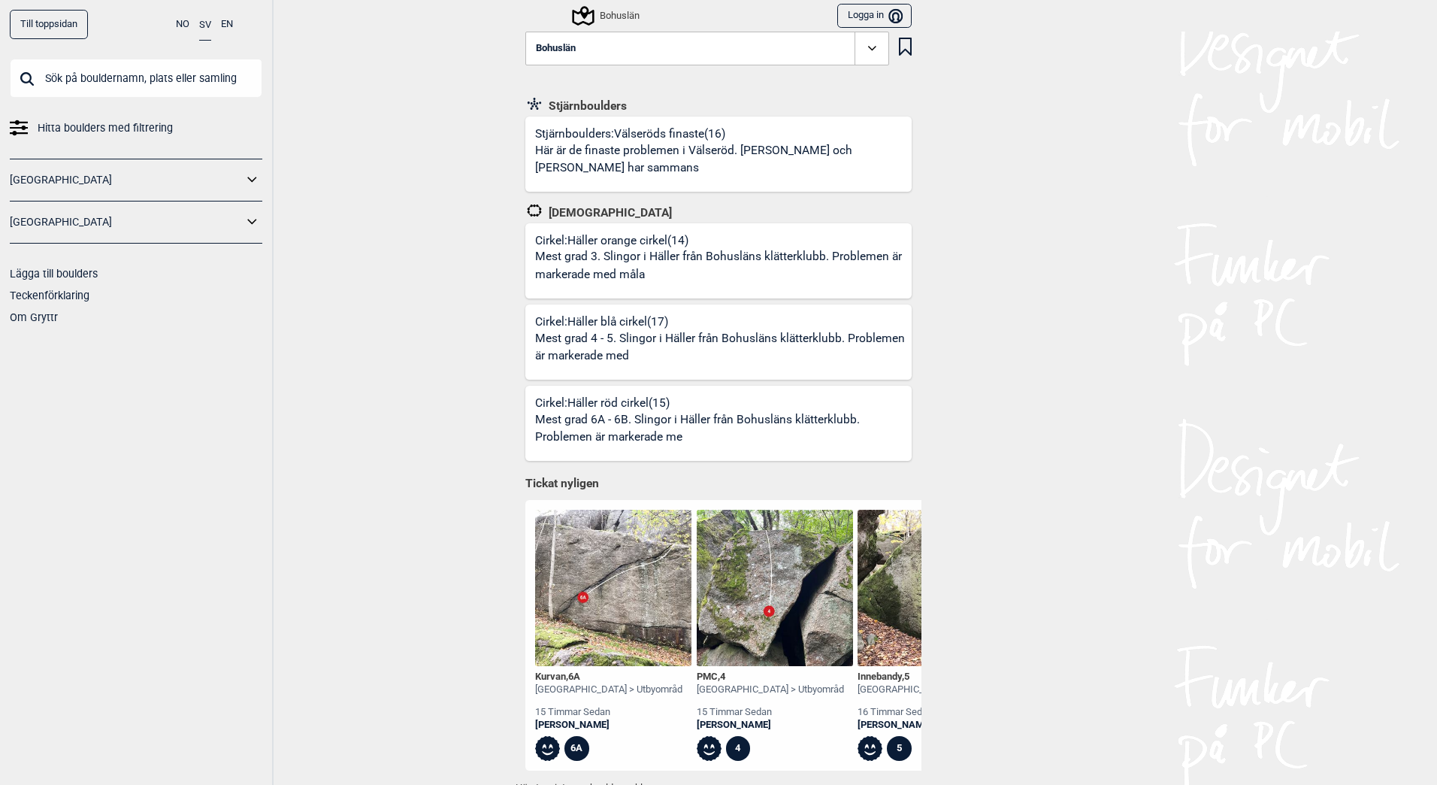
click at [864, 54] on icon at bounding box center [872, 48] width 17 height 17
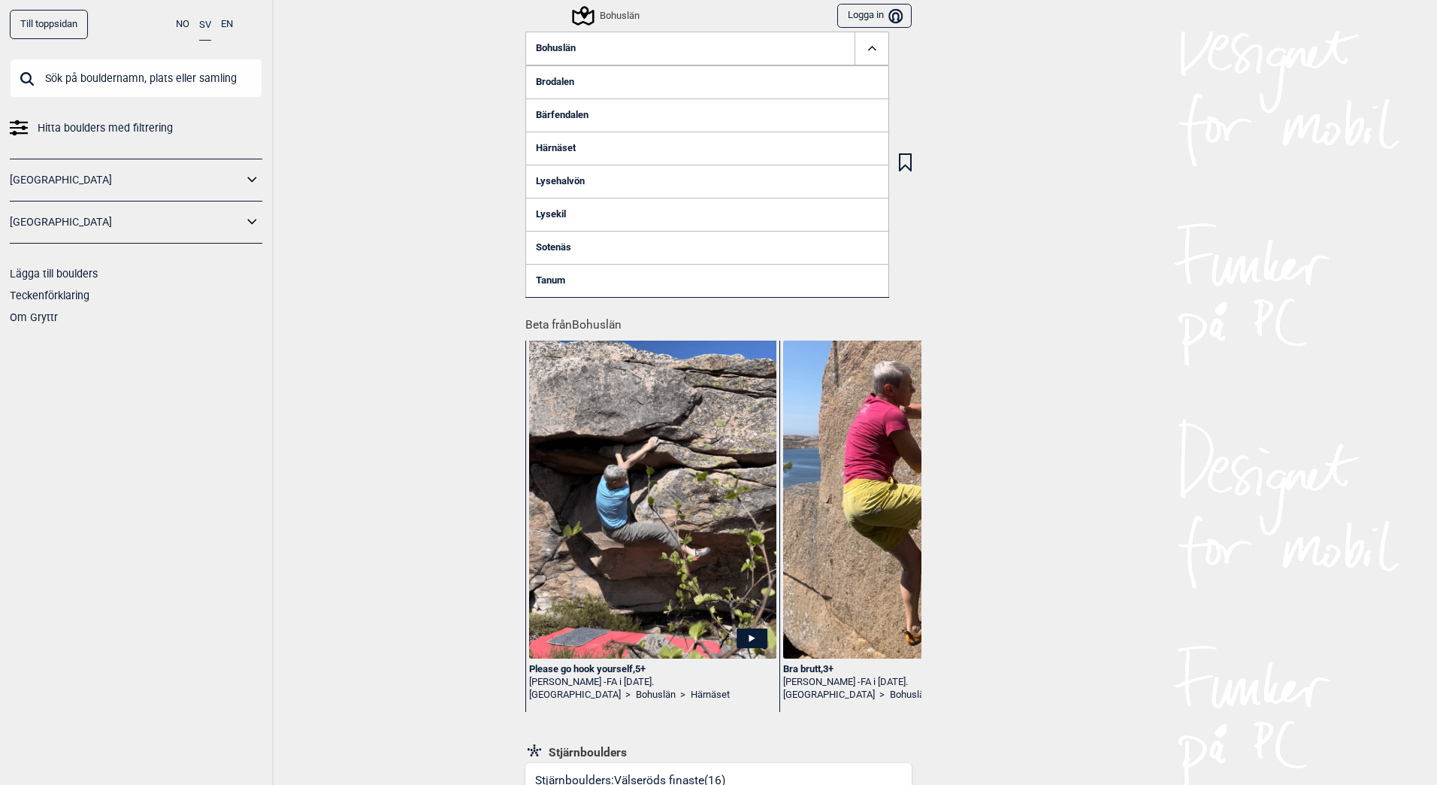
click at [561, 143] on link "Härnäset" at bounding box center [707, 148] width 364 height 33
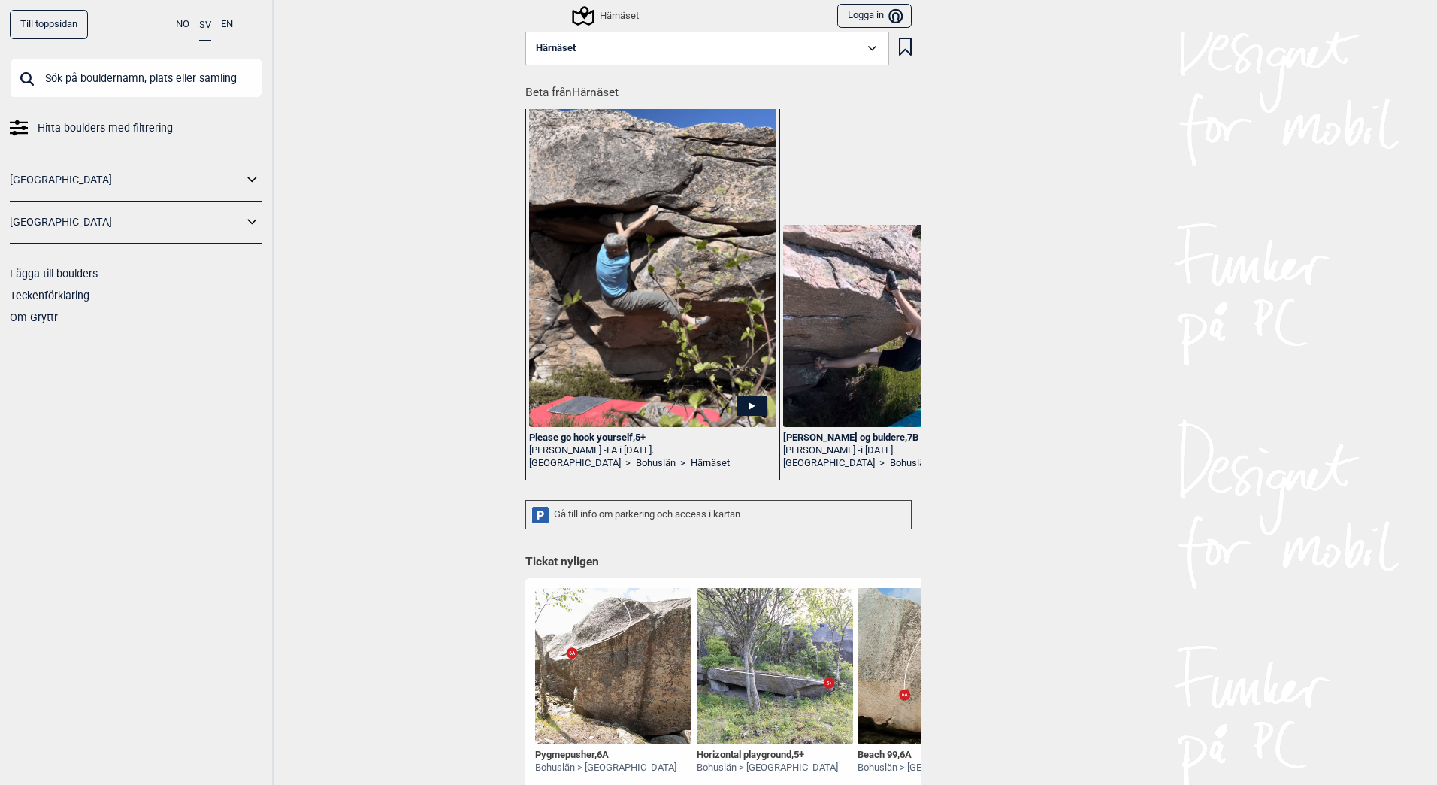
click at [587, 97] on h1 "Beta från [GEOGRAPHIC_DATA]" at bounding box center [723, 88] width 396 height 26
click at [871, 39] on span at bounding box center [872, 49] width 35 height 35
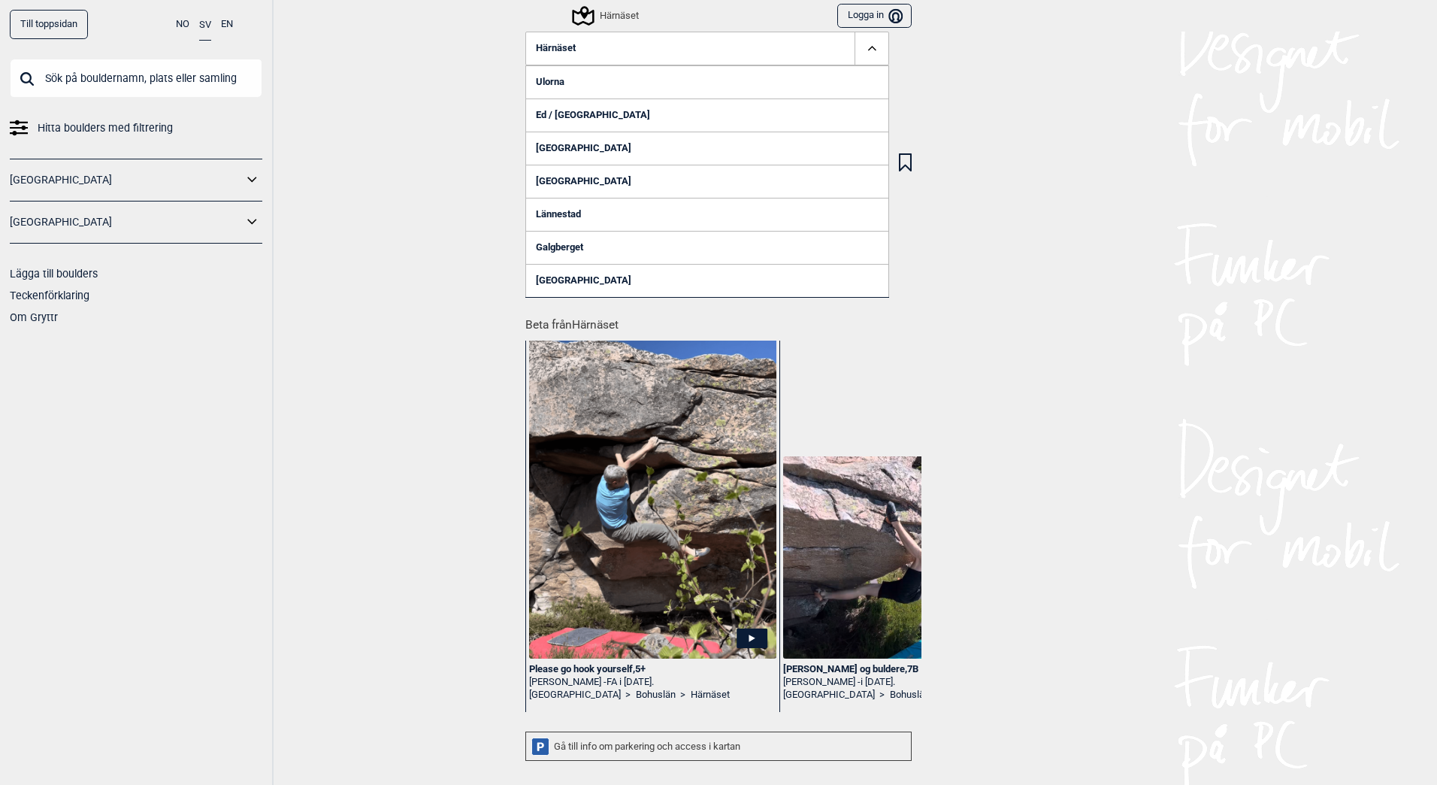
click at [546, 288] on link "[GEOGRAPHIC_DATA]" at bounding box center [707, 280] width 364 height 33
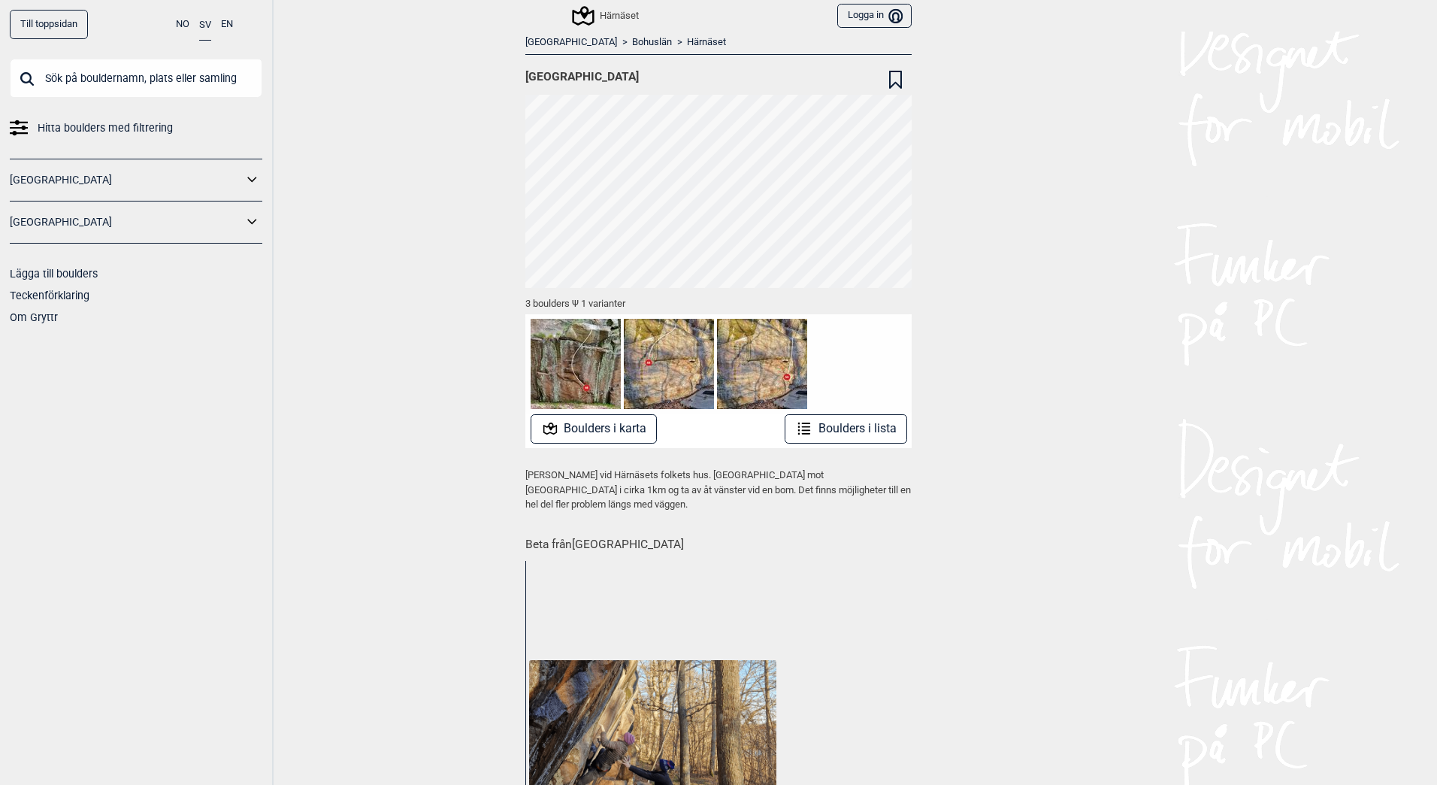
click at [597, 427] on button "Boulders i karta" at bounding box center [594, 428] width 127 height 29
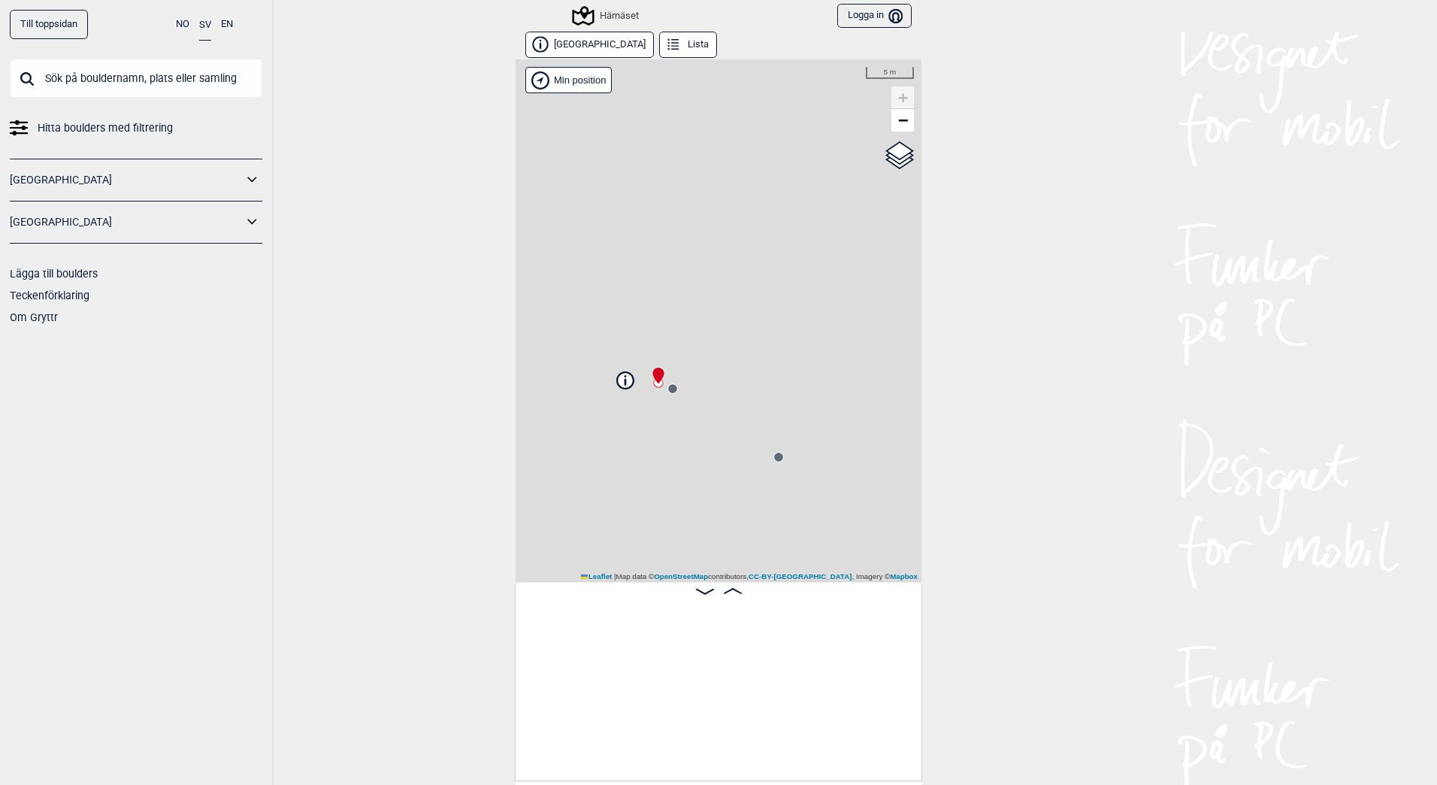
scroll to position [0, 118]
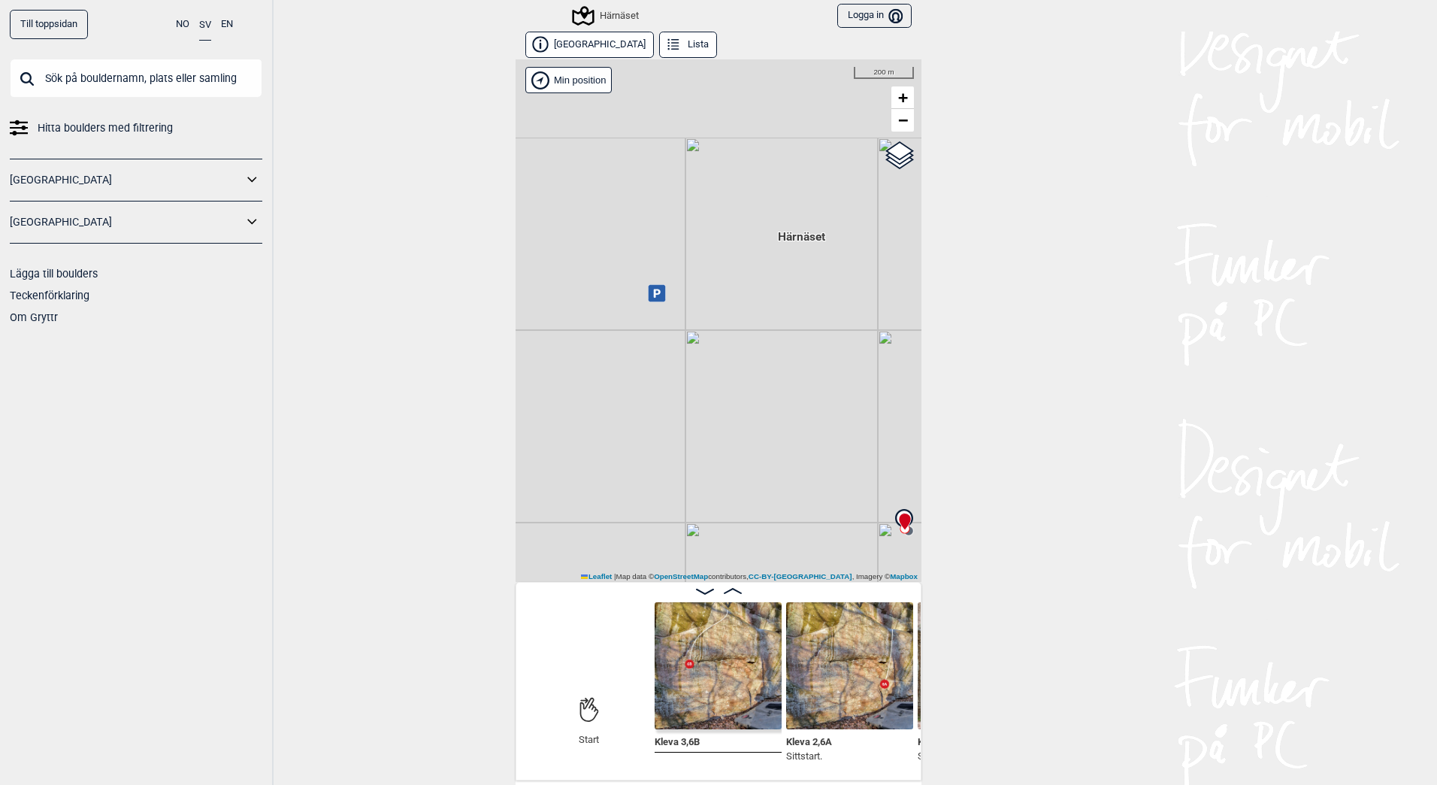
drag, startPoint x: 634, startPoint y: 219, endPoint x: 725, endPoint y: 393, distance: 196.7
click at [723, 393] on div "Härnäset Brukerens posisjon Min position 200 m + − OpenStreetMap Google satelli…" at bounding box center [719, 320] width 406 height 522
drag, startPoint x: 775, startPoint y: 428, endPoint x: 691, endPoint y: 414, distance: 85.3
click at [691, 414] on div "Härnäset Brukerens posisjon Min position 200 m + − OpenStreetMap Google satelli…" at bounding box center [719, 320] width 406 height 522
drag, startPoint x: 739, startPoint y: 318, endPoint x: 715, endPoint y: 236, distance: 85.4
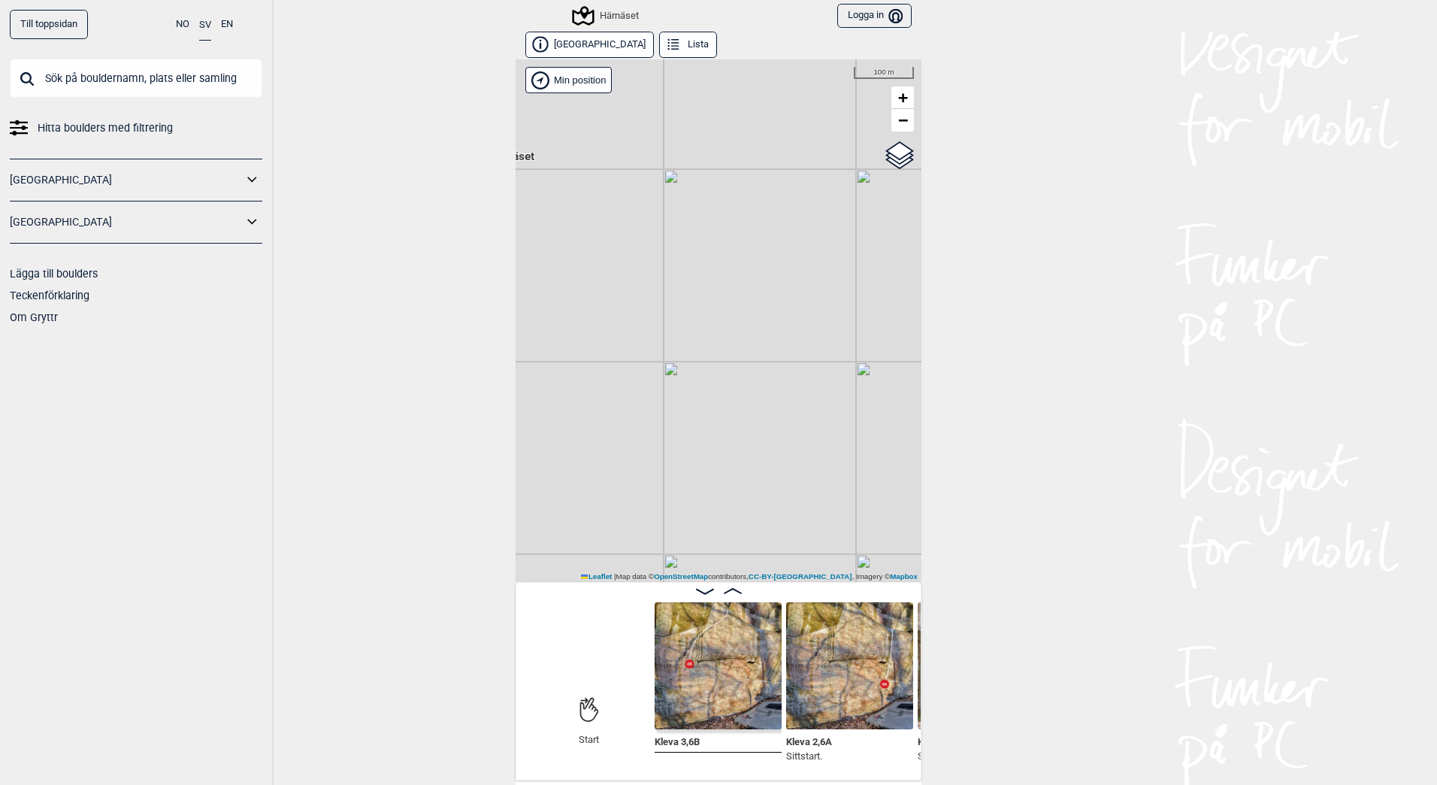
click at [715, 232] on div "Härnäset Brukerens posisjon Min position 100 m + − OpenStreetMap Google satelli…" at bounding box center [719, 320] width 406 height 522
drag, startPoint x: 730, startPoint y: 369, endPoint x: 719, endPoint y: 290, distance: 79.7
click at [719, 292] on div "Härnäset Brukerens posisjon Min position 50 m + − OpenStreetMap Google satellit…" at bounding box center [719, 320] width 406 height 522
